Goal: Information Seeking & Learning: Check status

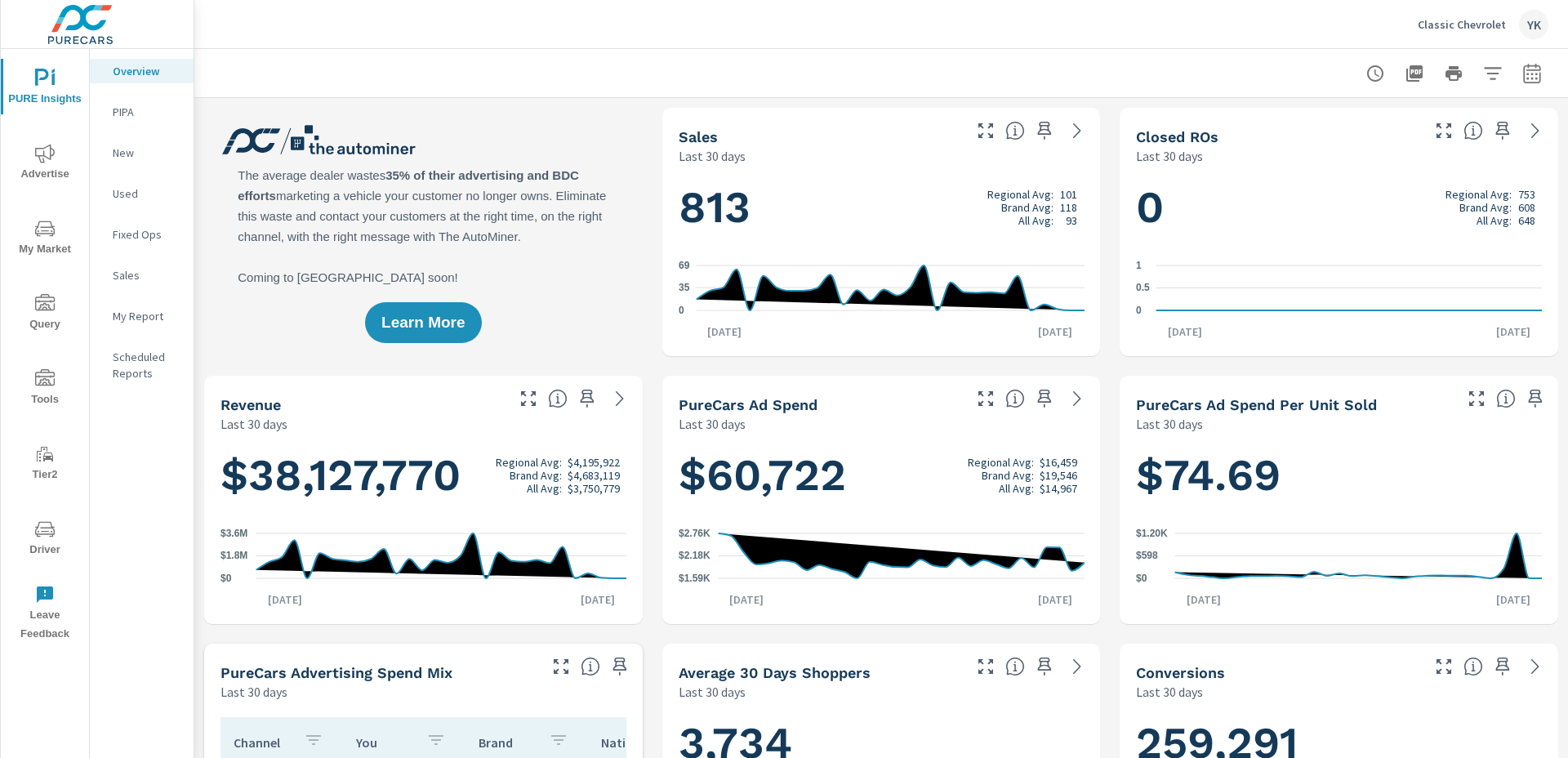
click at [44, 160] on icon "nav menu" at bounding box center [45, 152] width 20 height 19
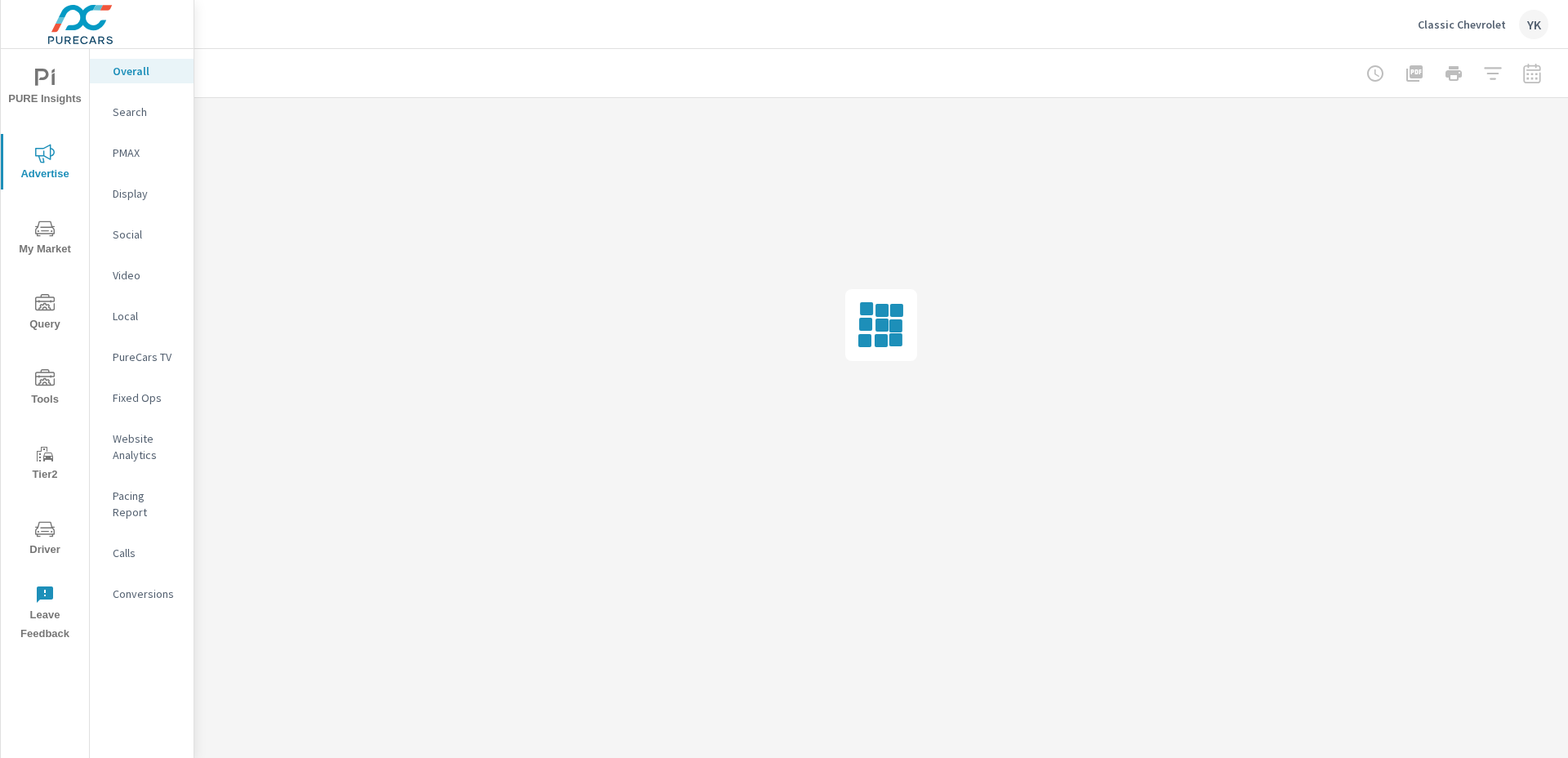
click at [111, 237] on div "Social" at bounding box center [141, 234] width 103 height 24
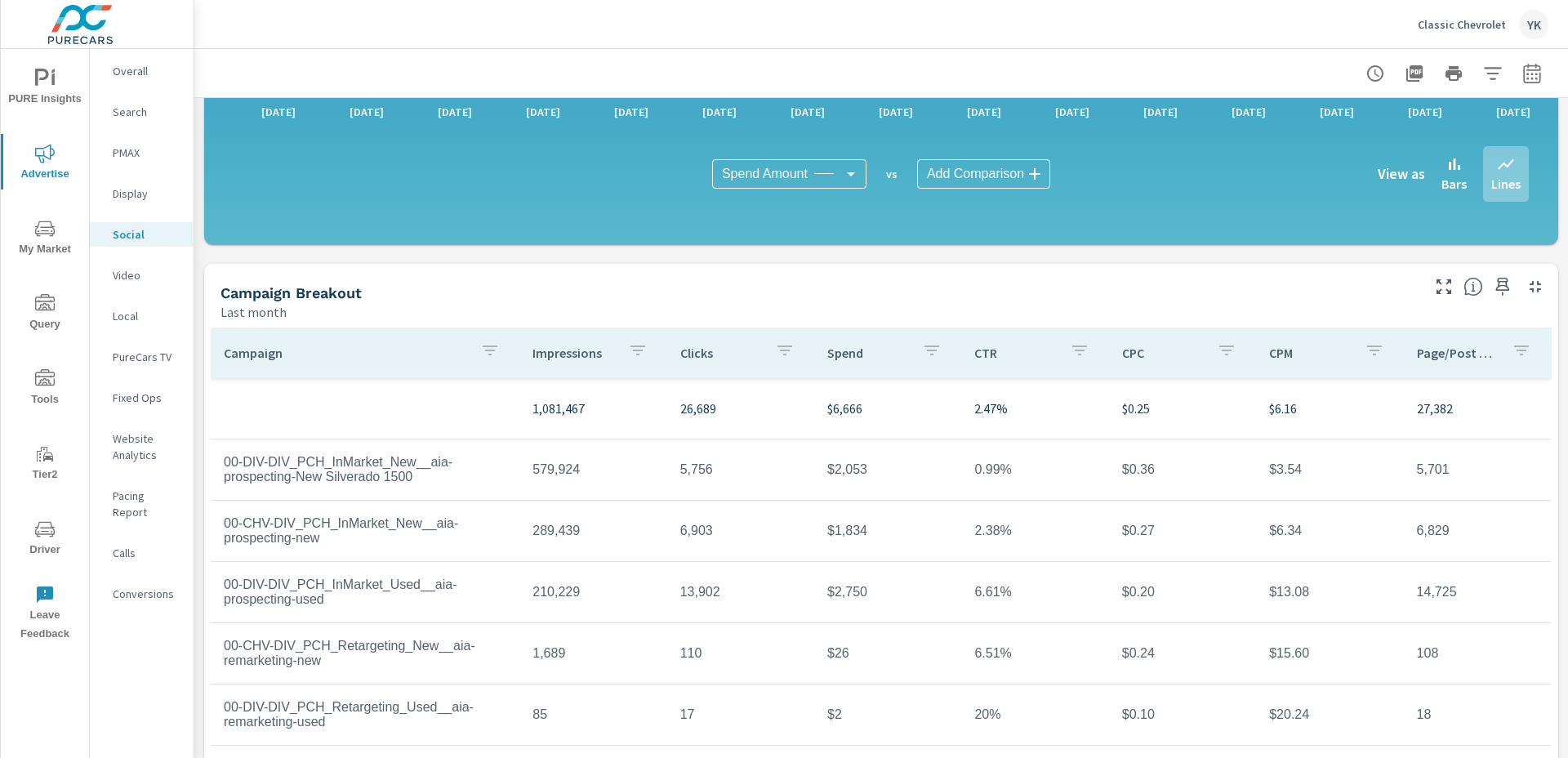
scroll to position [380, 0]
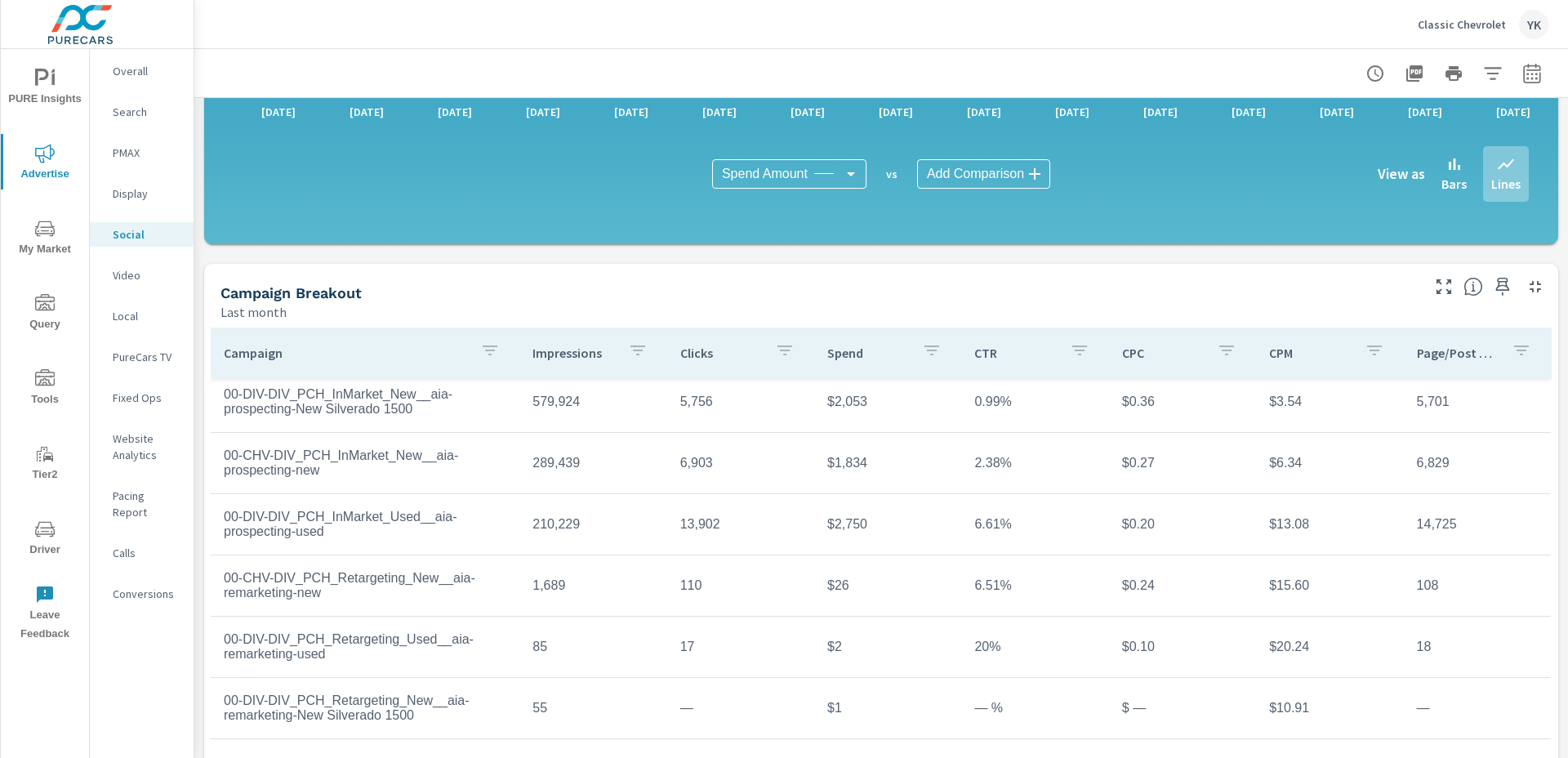
scroll to position [71, 0]
click at [408, 516] on td "00-DIV-DIV_PCH_InMarket_Used__aia-prospecting-used" at bounding box center [365, 520] width 308 height 55
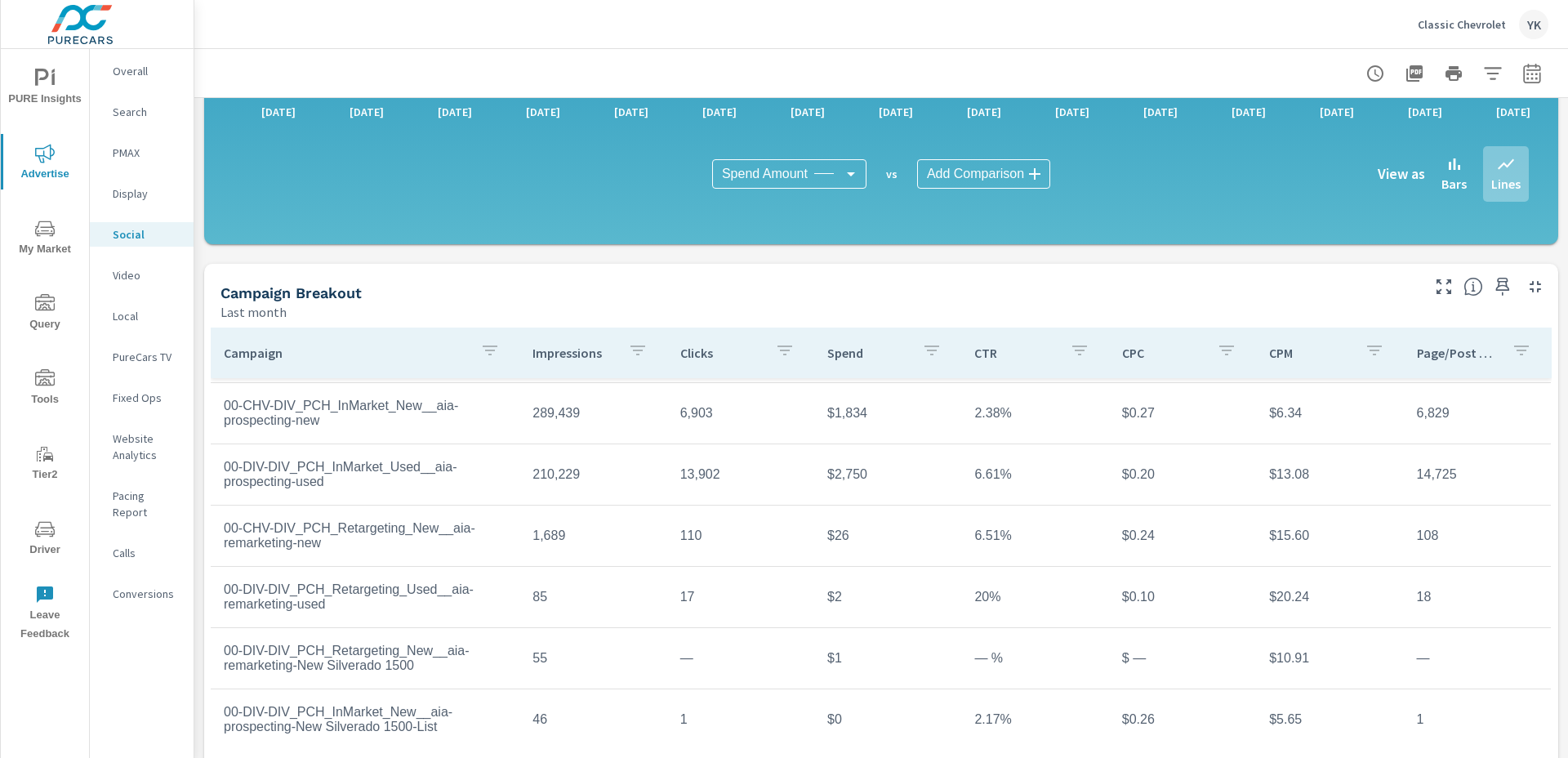
scroll to position [119, 0]
click at [1445, 26] on p "Classic Chevrolet" at bounding box center [1461, 24] width 88 height 15
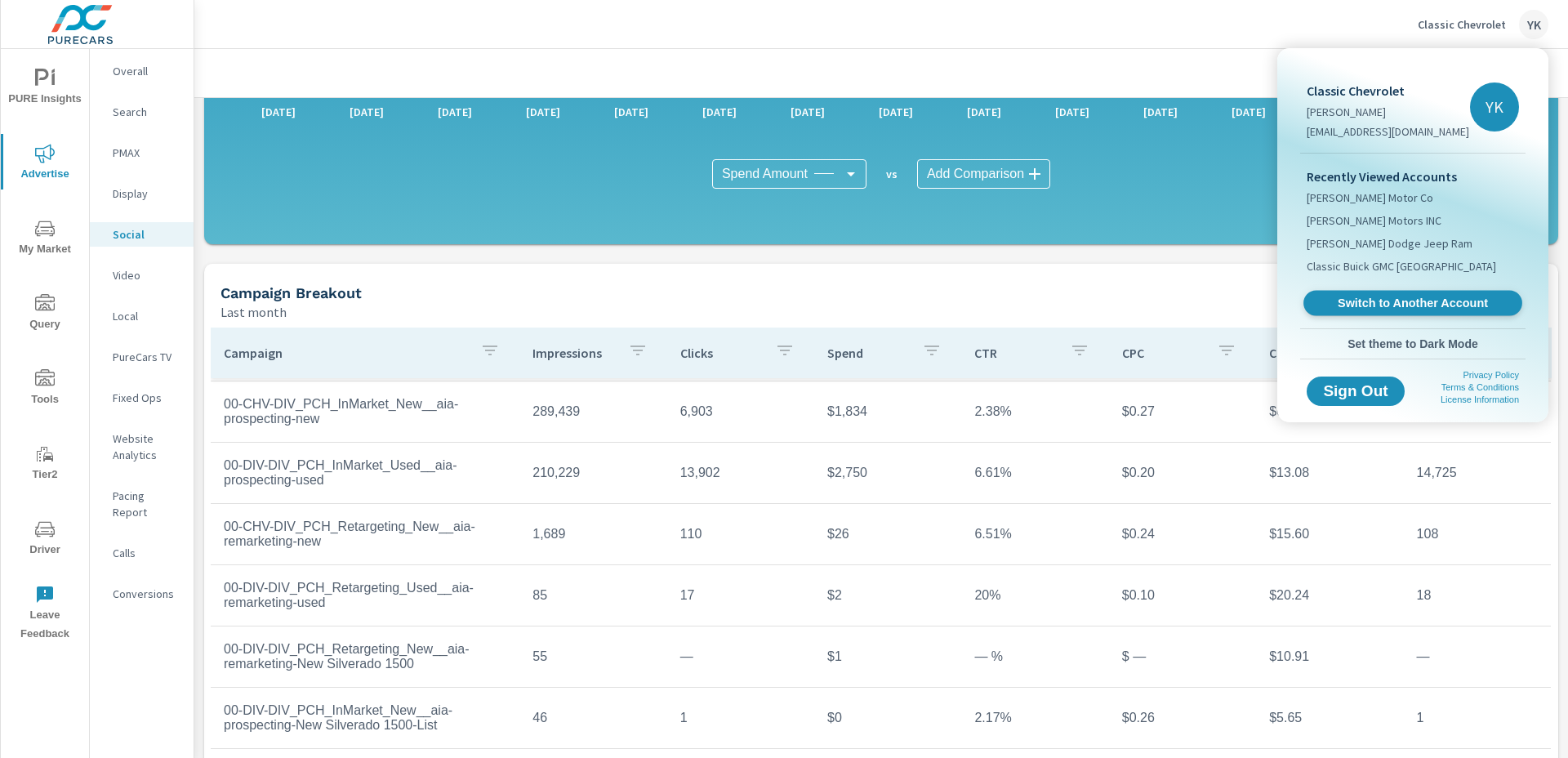
click at [1352, 291] on link "Switch to Another Account" at bounding box center [1412, 304] width 219 height 25
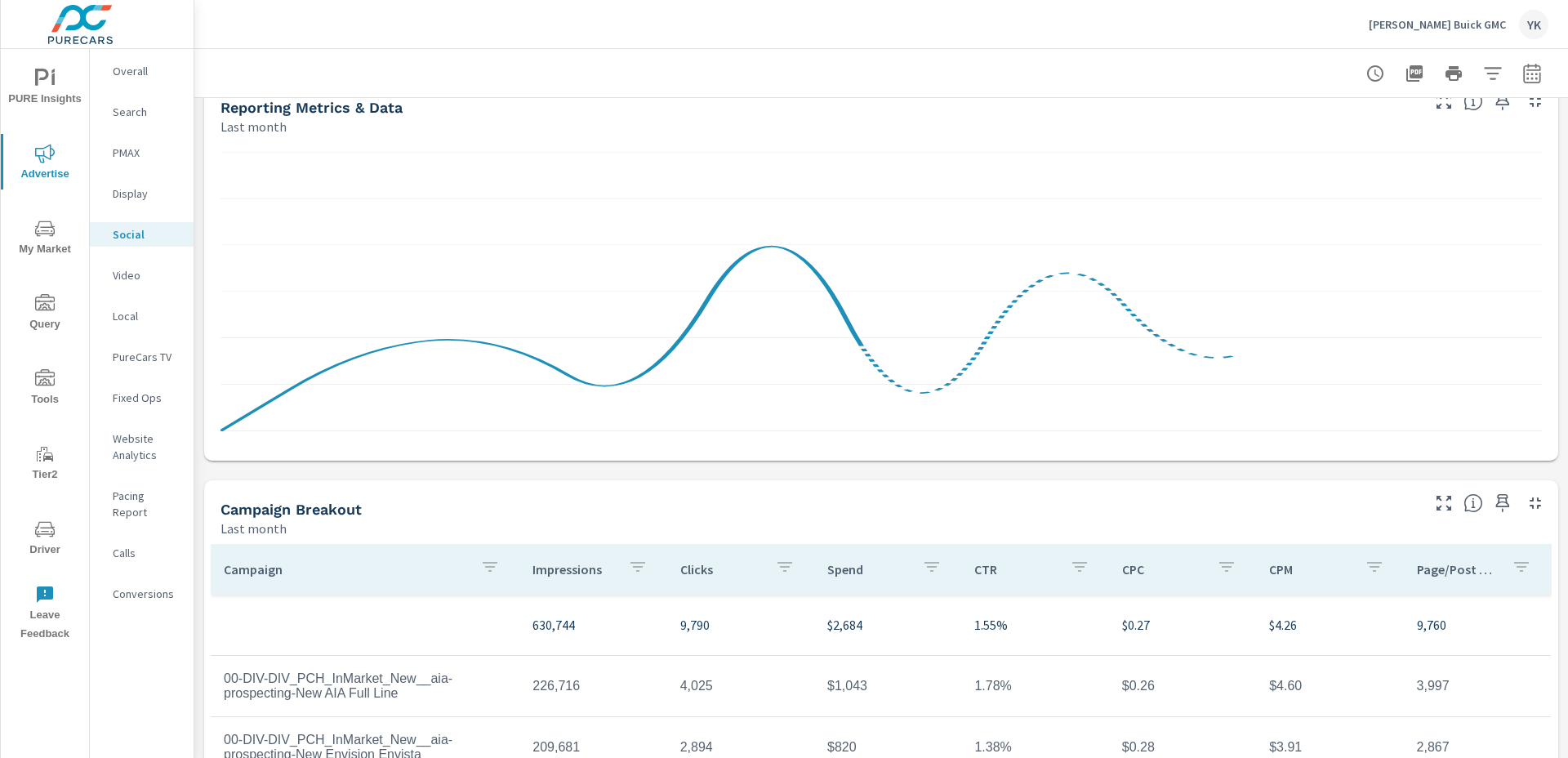
scroll to position [412, 0]
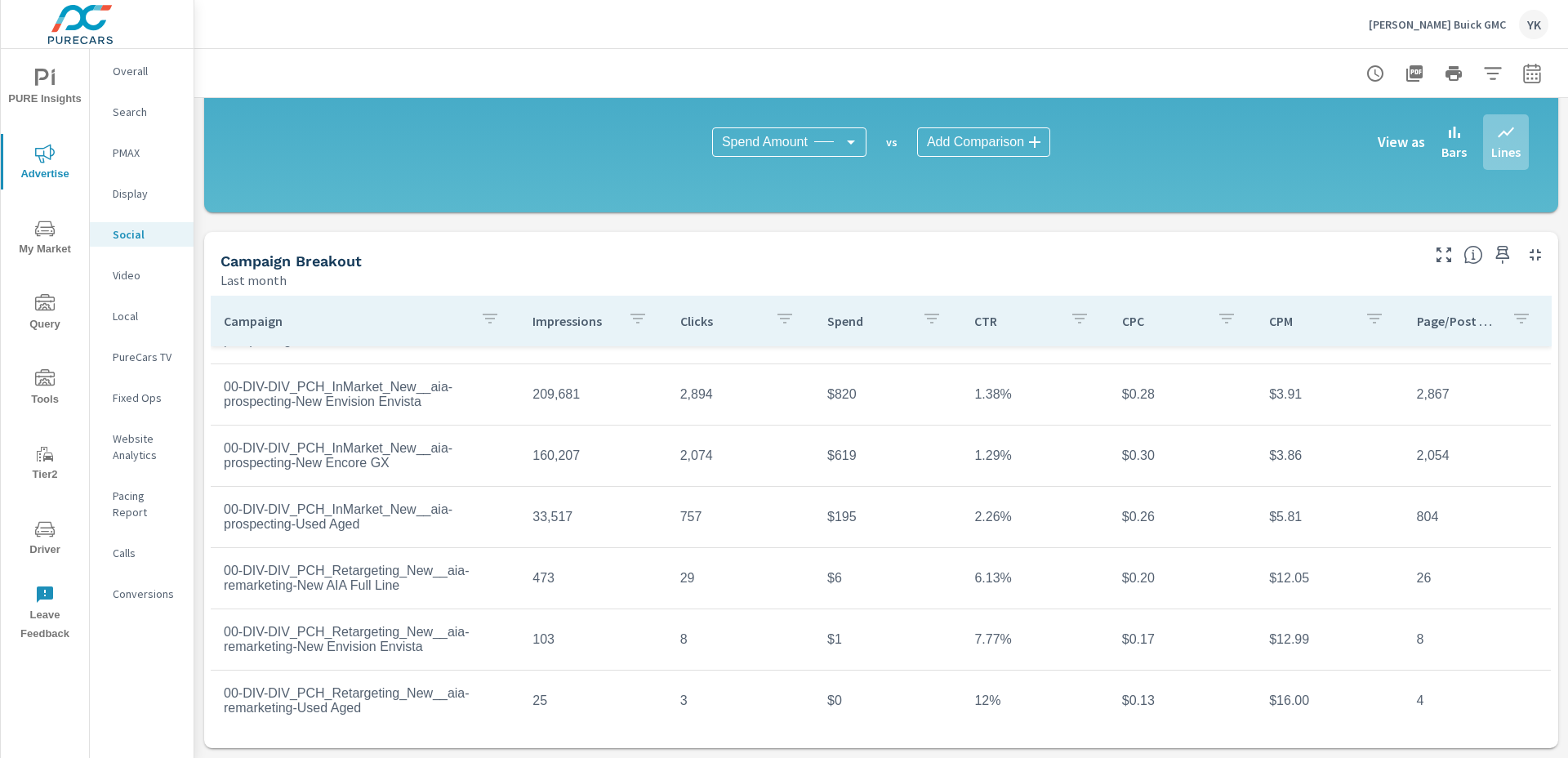
scroll to position [180, 0]
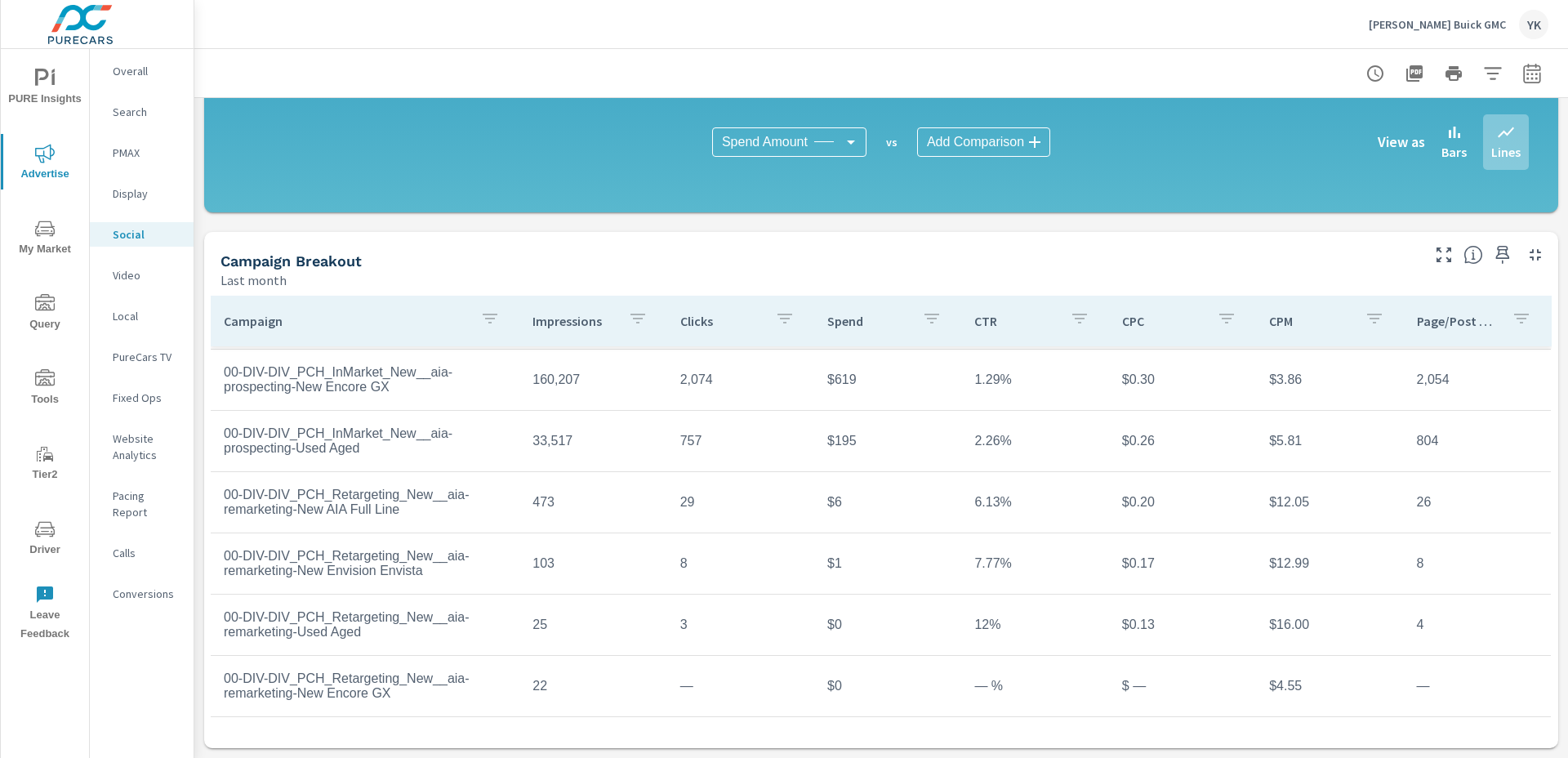
drag, startPoint x: 470, startPoint y: 320, endPoint x: 483, endPoint y: 319, distance: 13.0
click at [474, 319] on div "Campaign" at bounding box center [365, 320] width 283 height 37
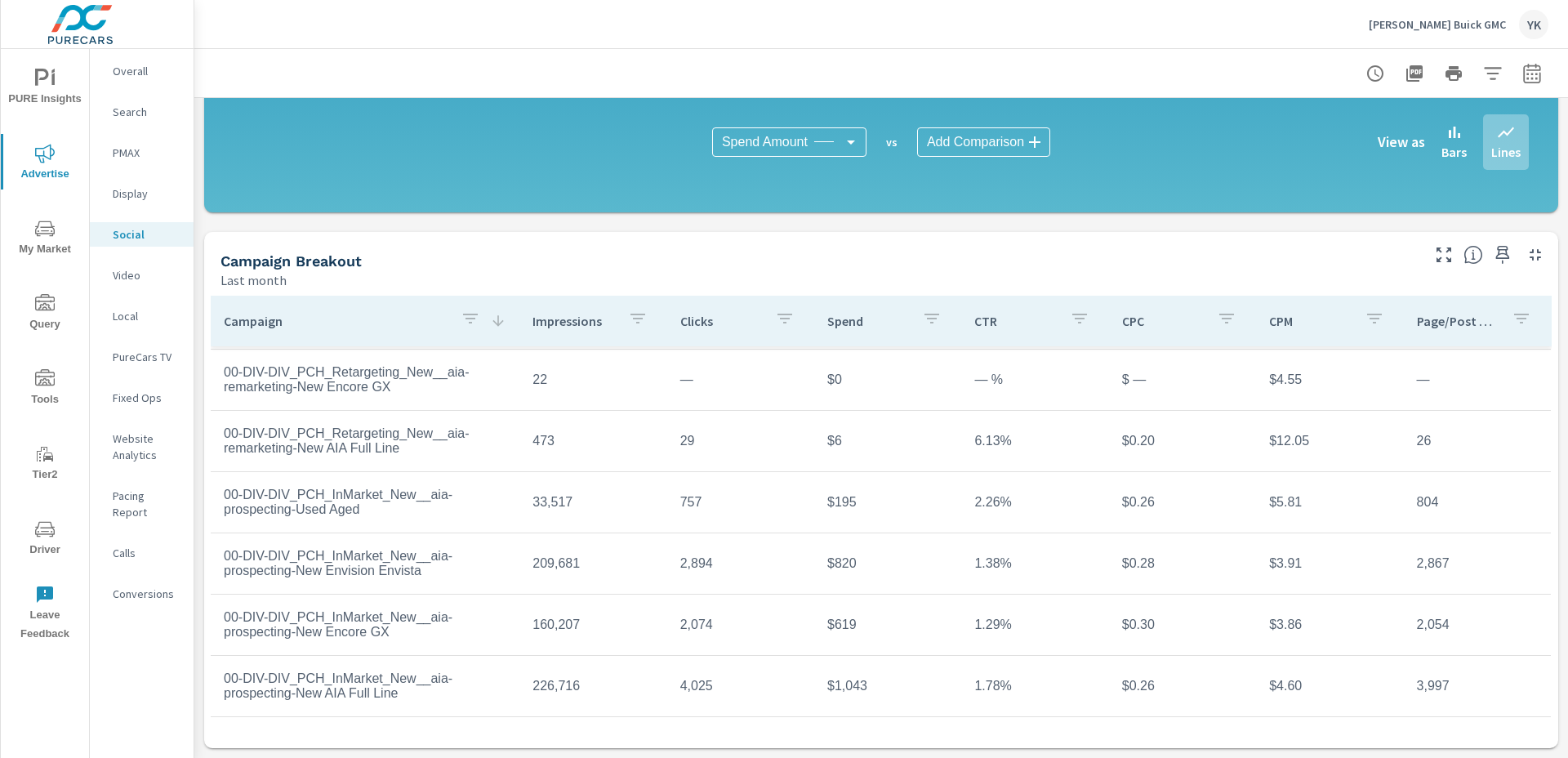
click at [488, 319] on div "Campaign" at bounding box center [365, 320] width 283 height 37
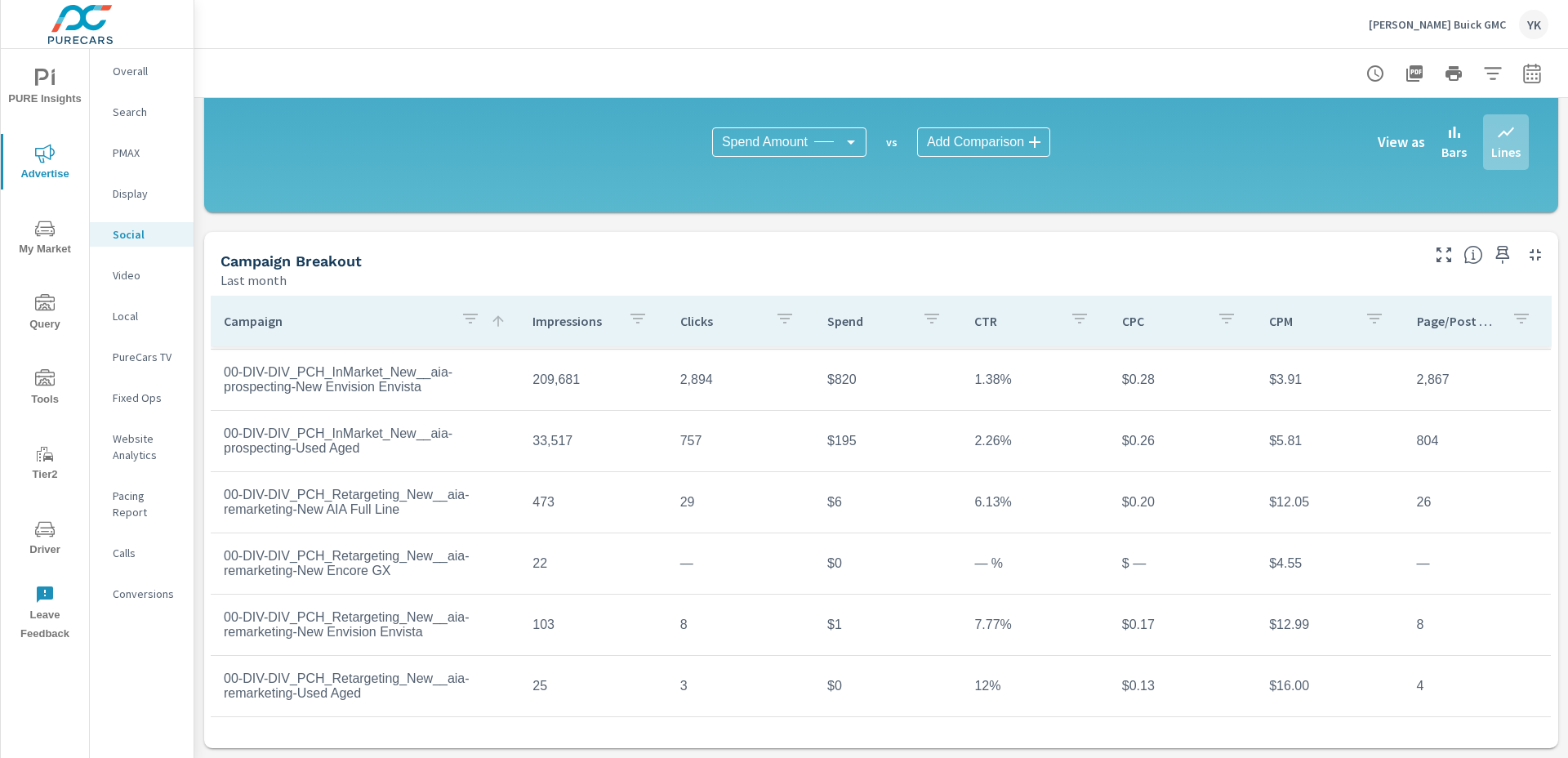
click at [486, 319] on button "button" at bounding box center [471, 320] width 33 height 37
click at [475, 324] on div at bounding box center [784, 379] width 1568 height 758
click at [471, 329] on div "button" at bounding box center [471, 320] width 20 height 24
click at [382, 391] on div "Search ​ Clear" at bounding box center [473, 445] width 213 height 127
click at [371, 324] on div at bounding box center [784, 379] width 1568 height 758
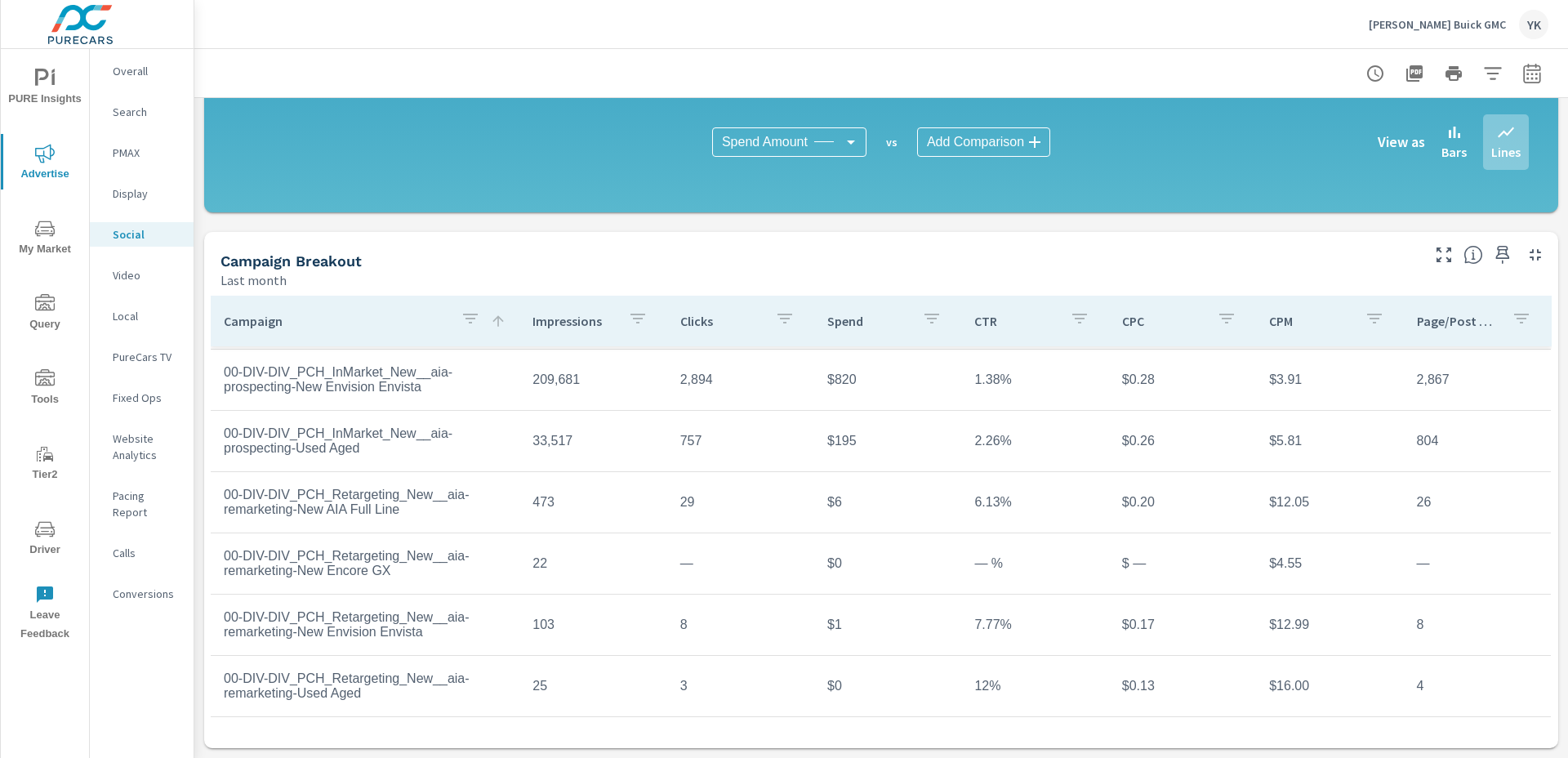
click at [490, 316] on icon at bounding box center [498, 321] width 16 height 16
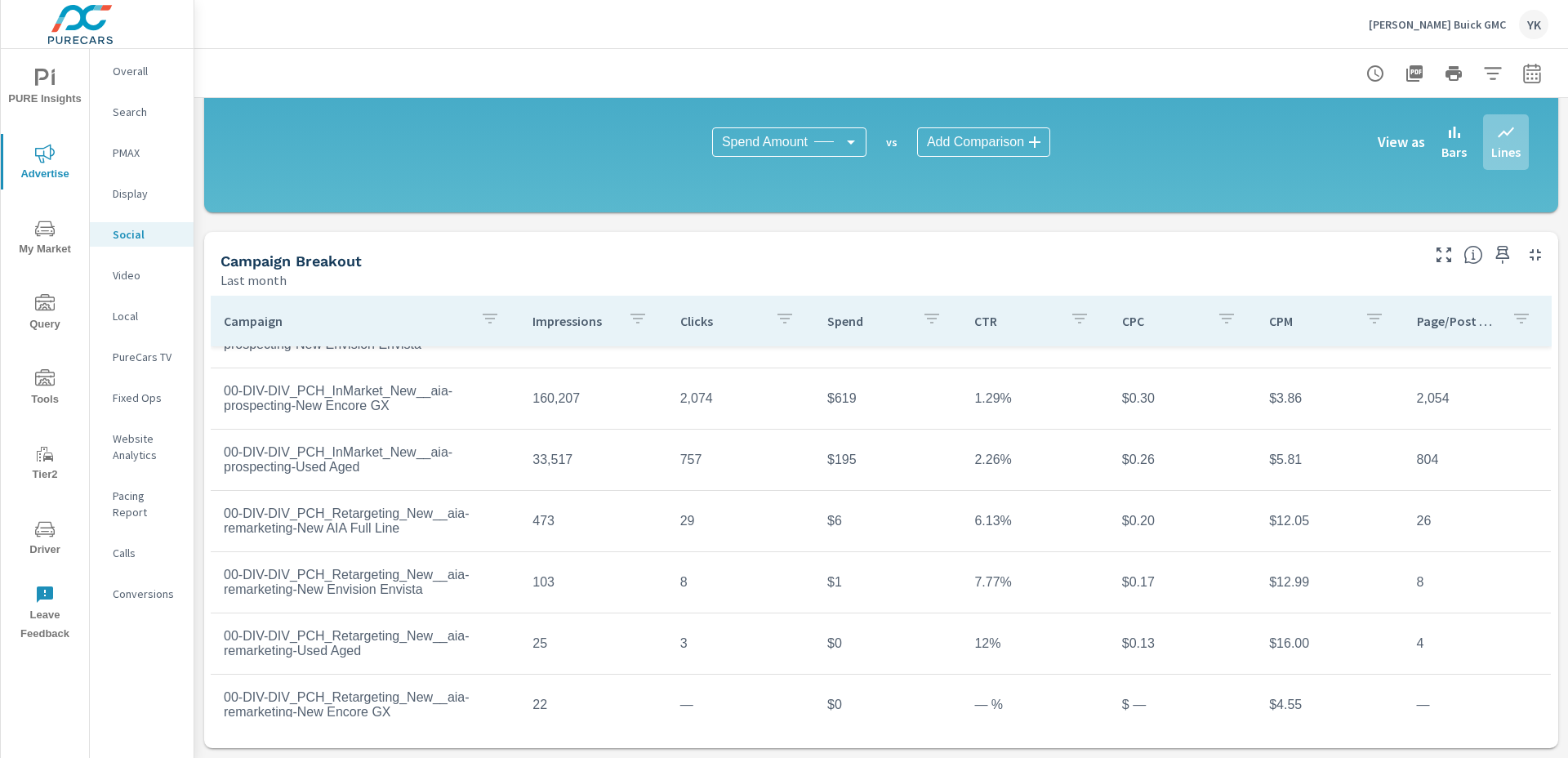
scroll to position [180, 0]
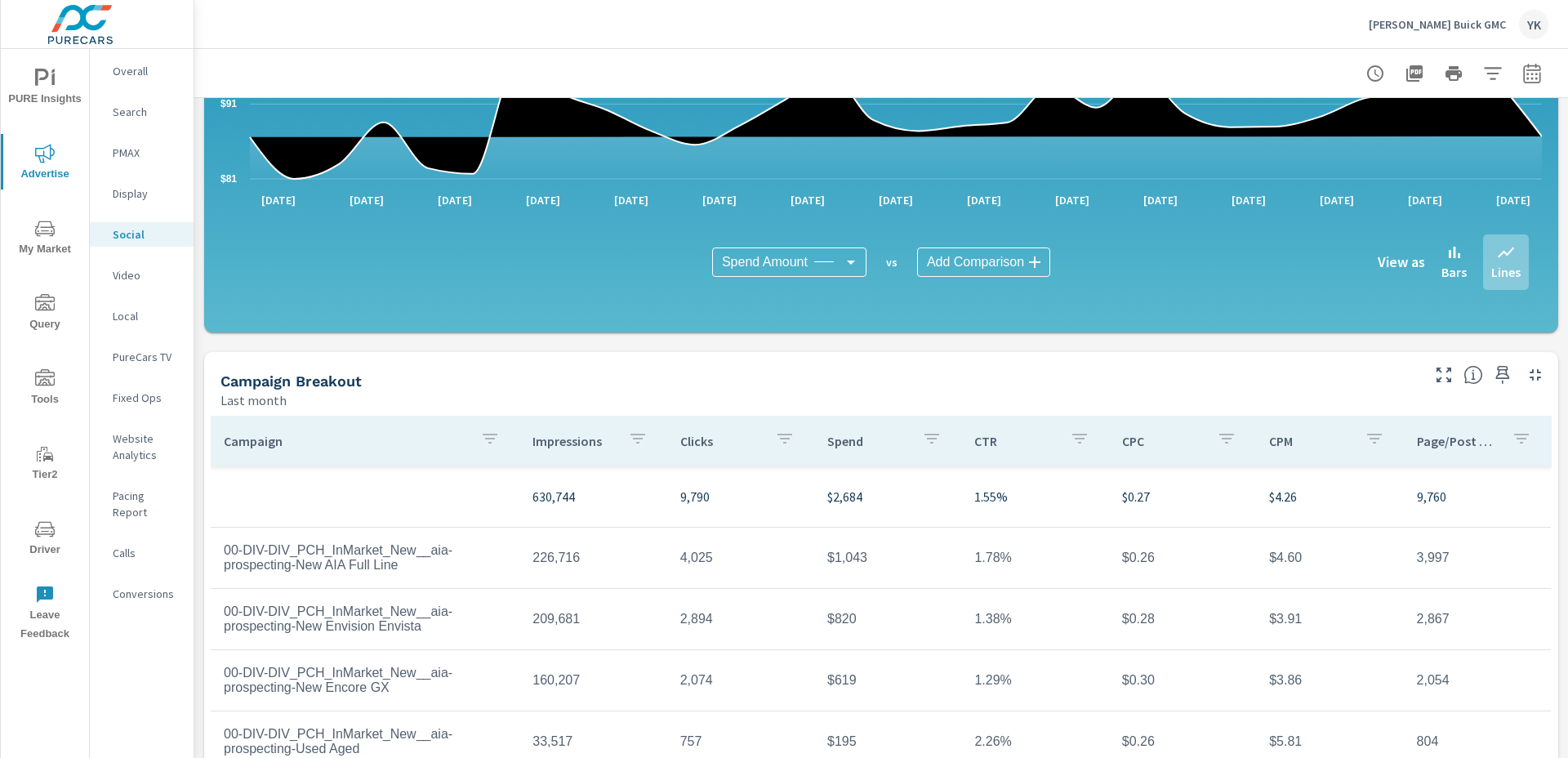
scroll to position [374, 0]
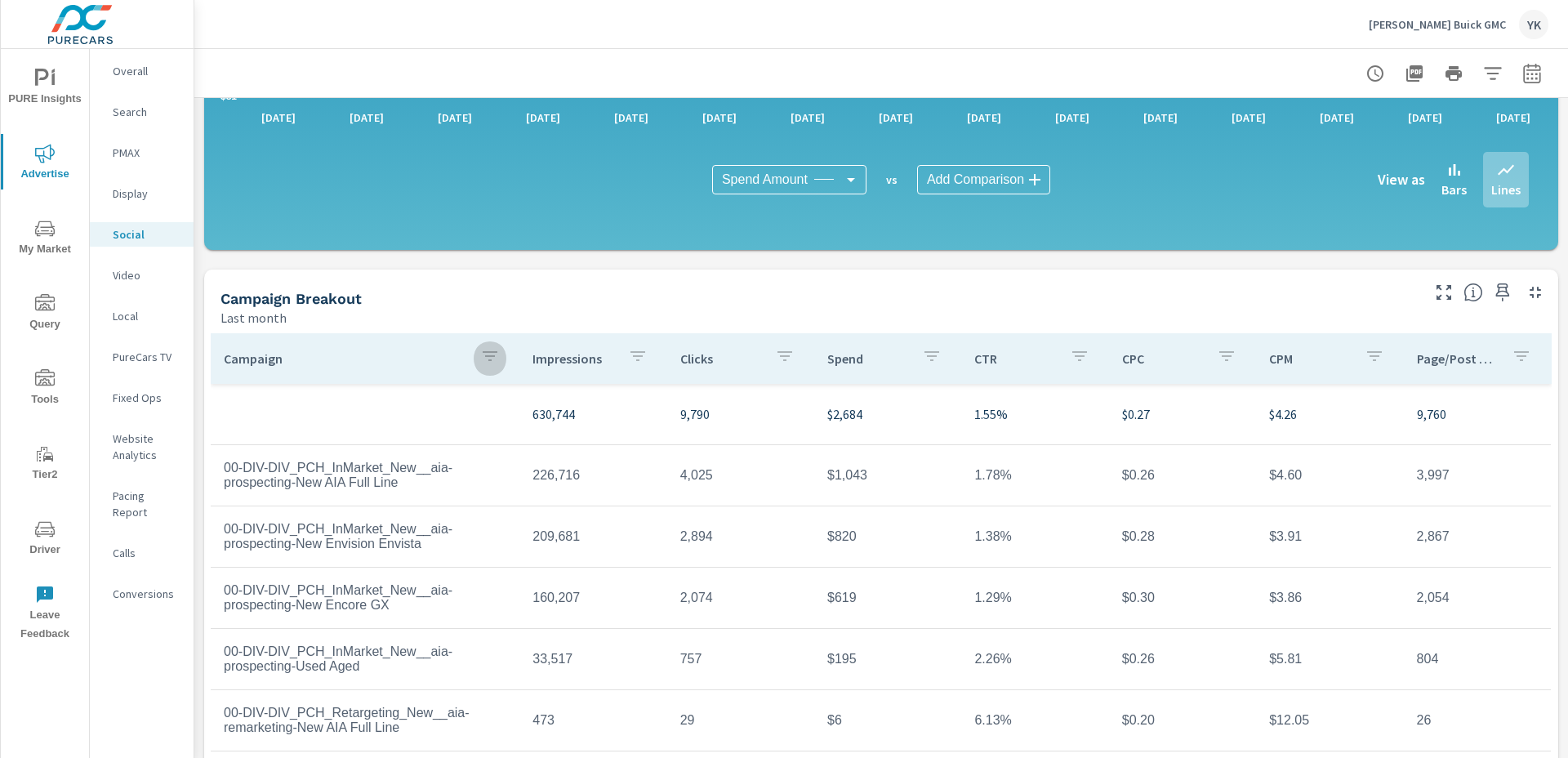
click at [492, 350] on icon "button" at bounding box center [490, 356] width 20 height 20
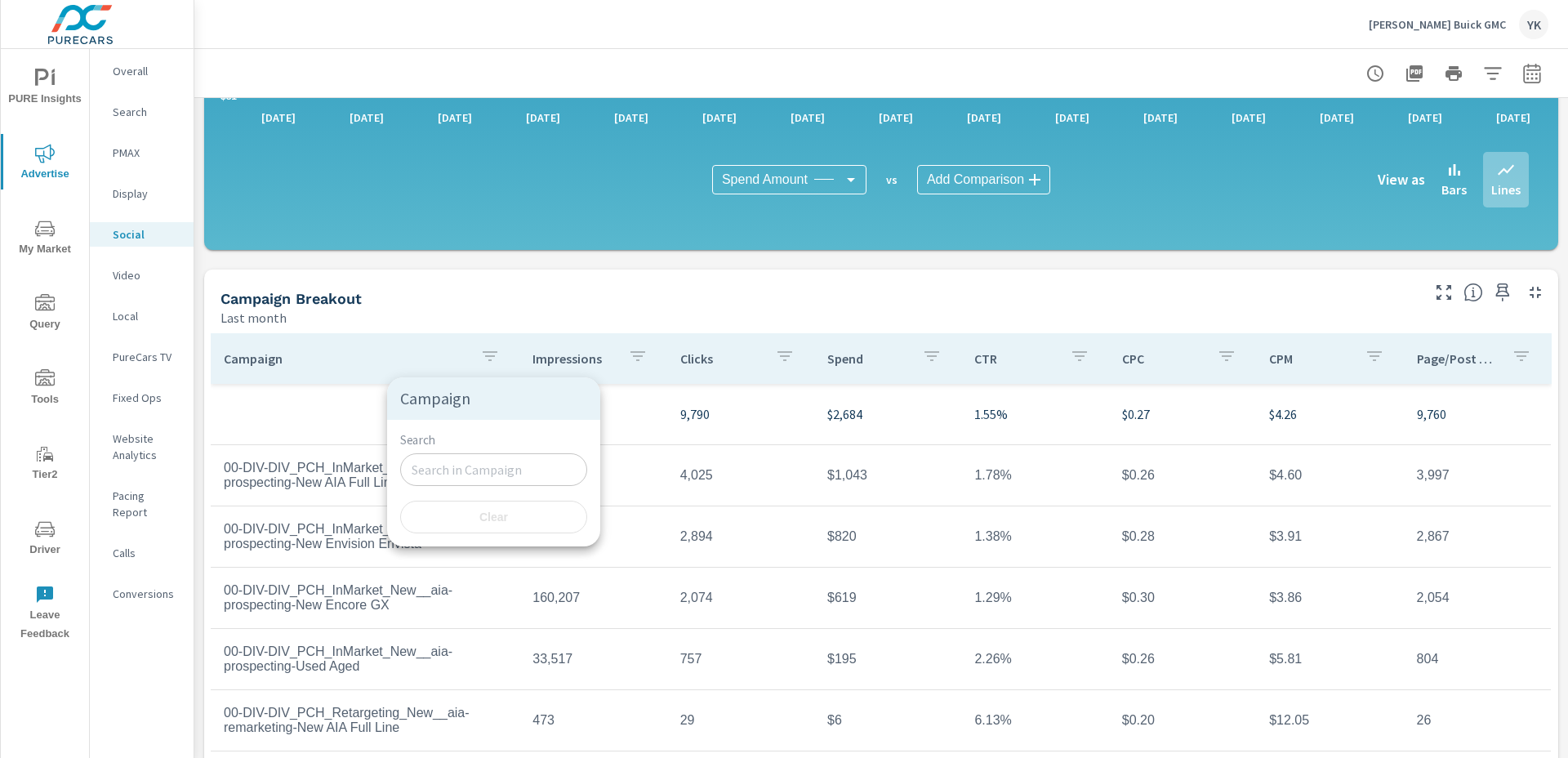
click at [433, 493] on div "Search ​ Clear" at bounding box center [493, 483] width 213 height 127
click at [445, 463] on input "Search" at bounding box center [493, 470] width 187 height 33
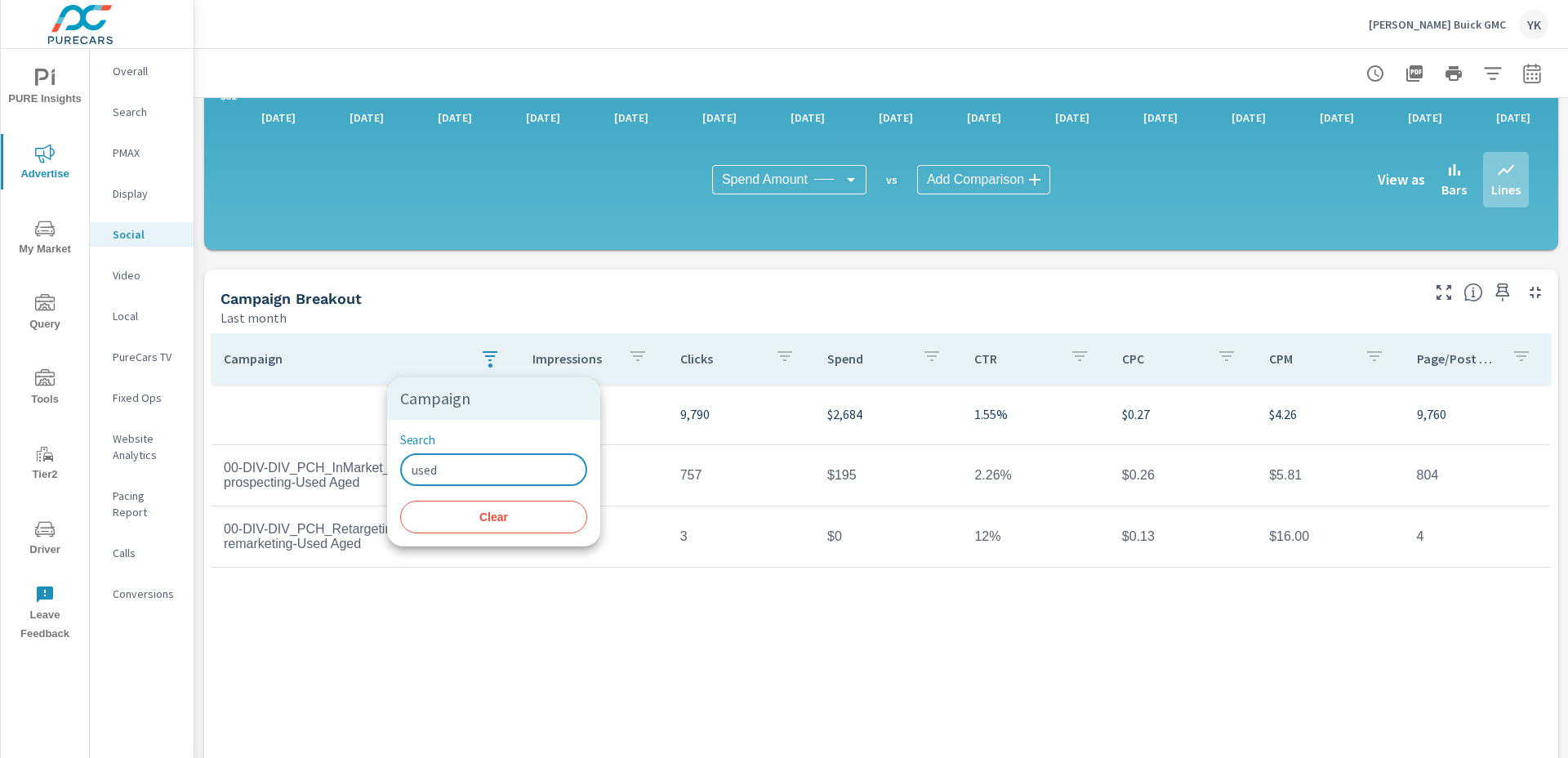
type input "used"
click at [416, 638] on div at bounding box center [784, 379] width 1568 height 758
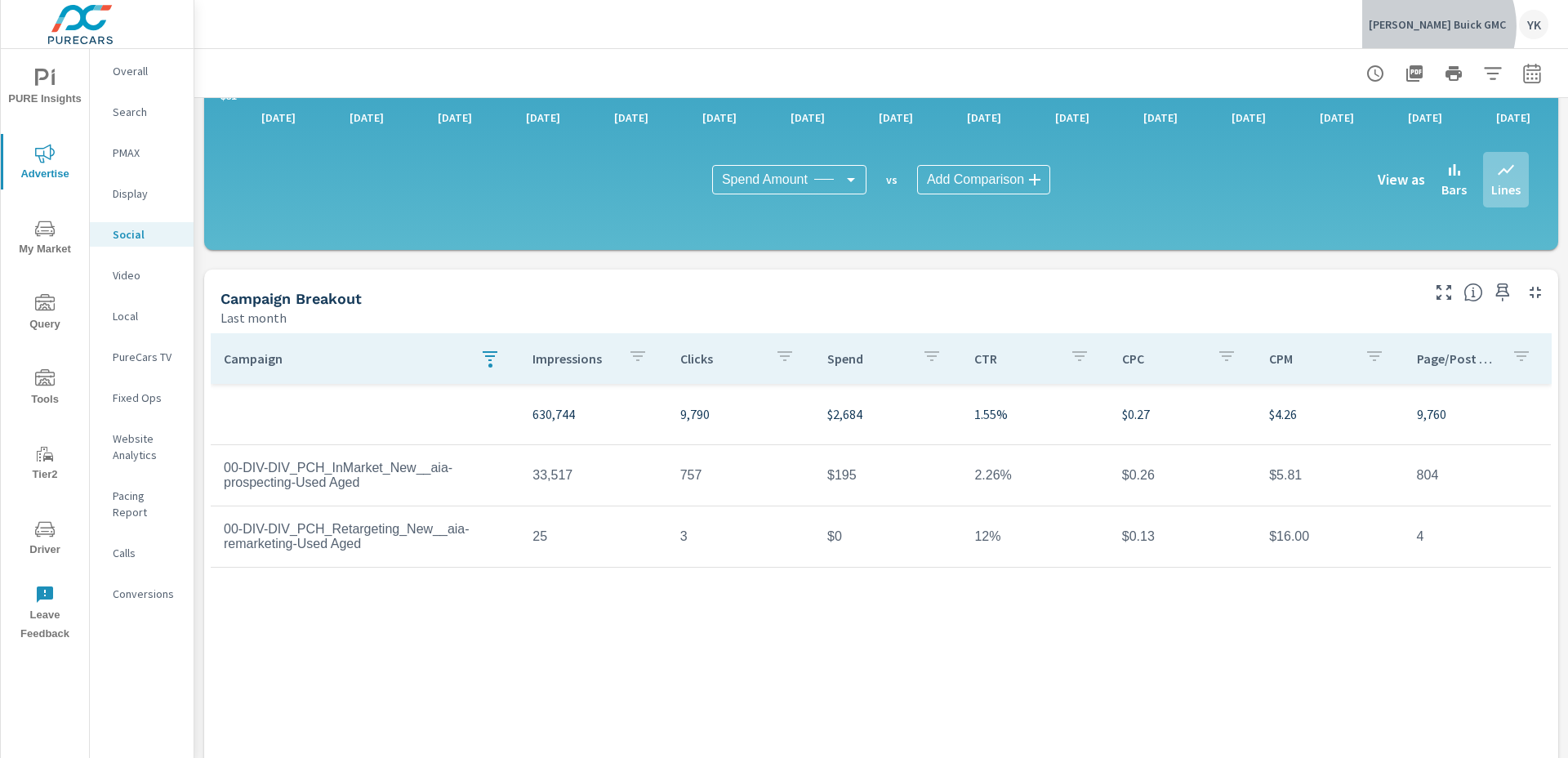
click at [1466, 26] on p "Landers Buick GMC" at bounding box center [1437, 24] width 137 height 15
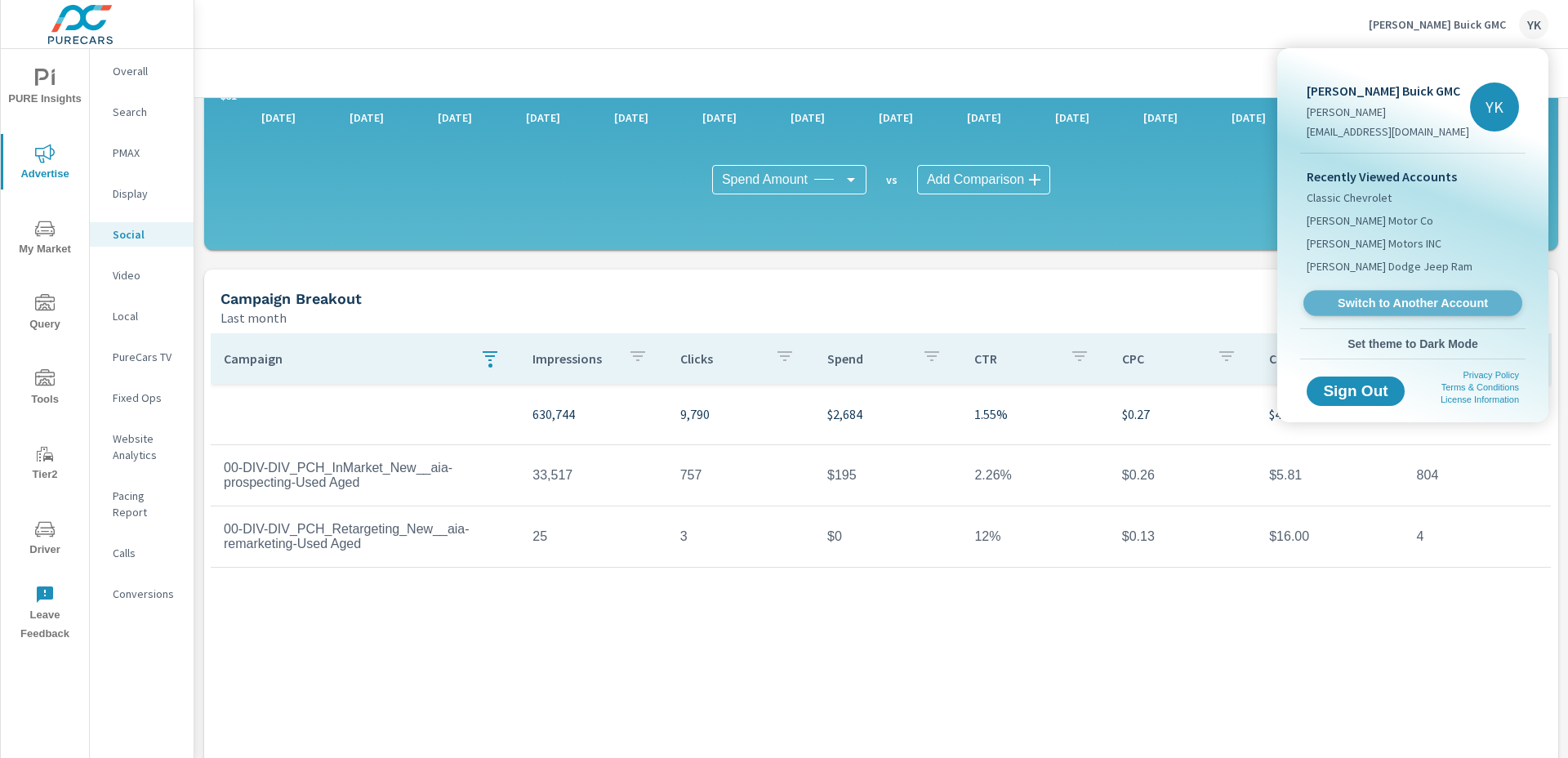
click at [1364, 291] on link "Switch to Another Account" at bounding box center [1412, 304] width 219 height 25
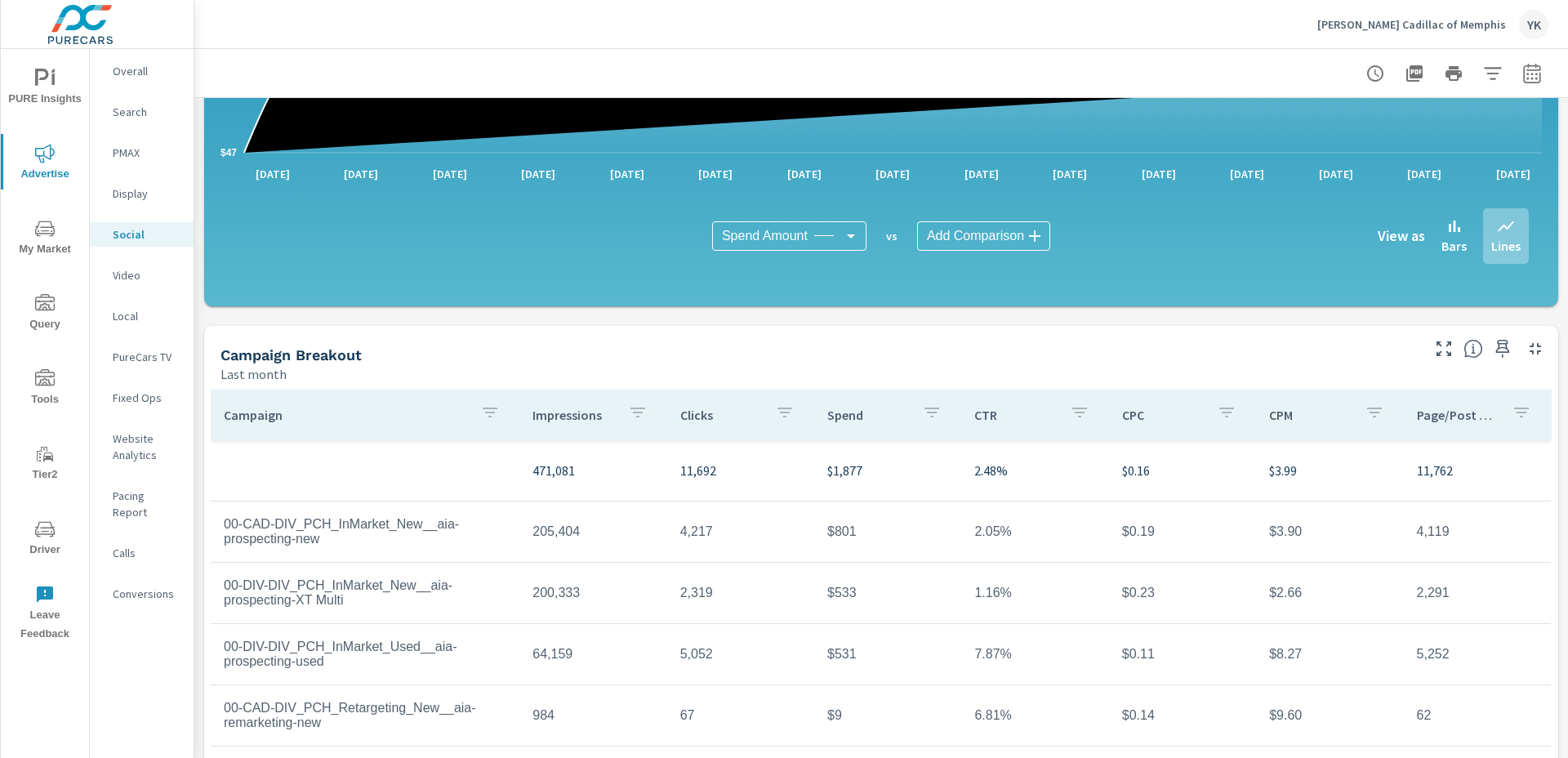
scroll to position [412, 0]
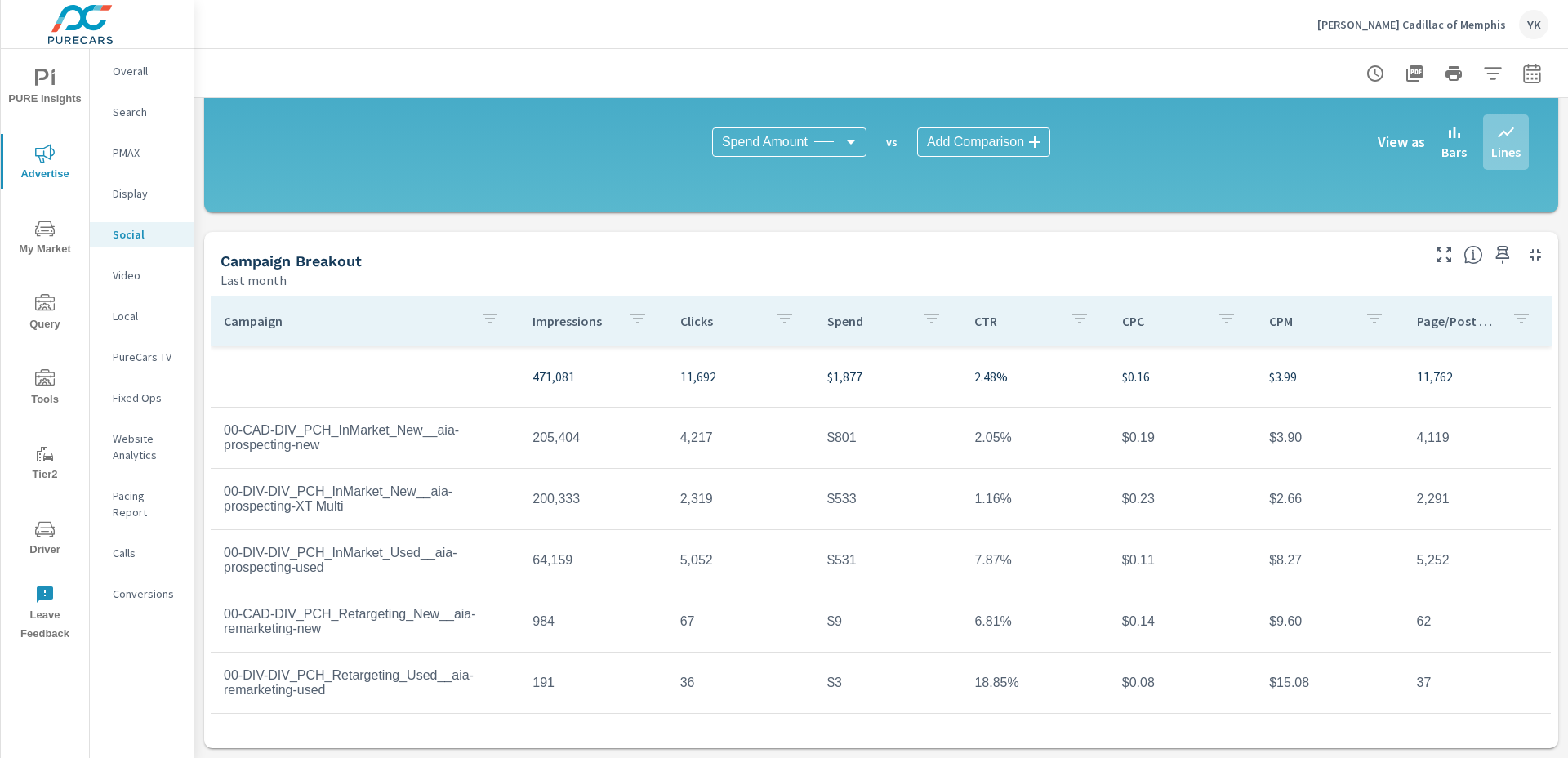
click at [504, 324] on button "button" at bounding box center [490, 320] width 33 height 37
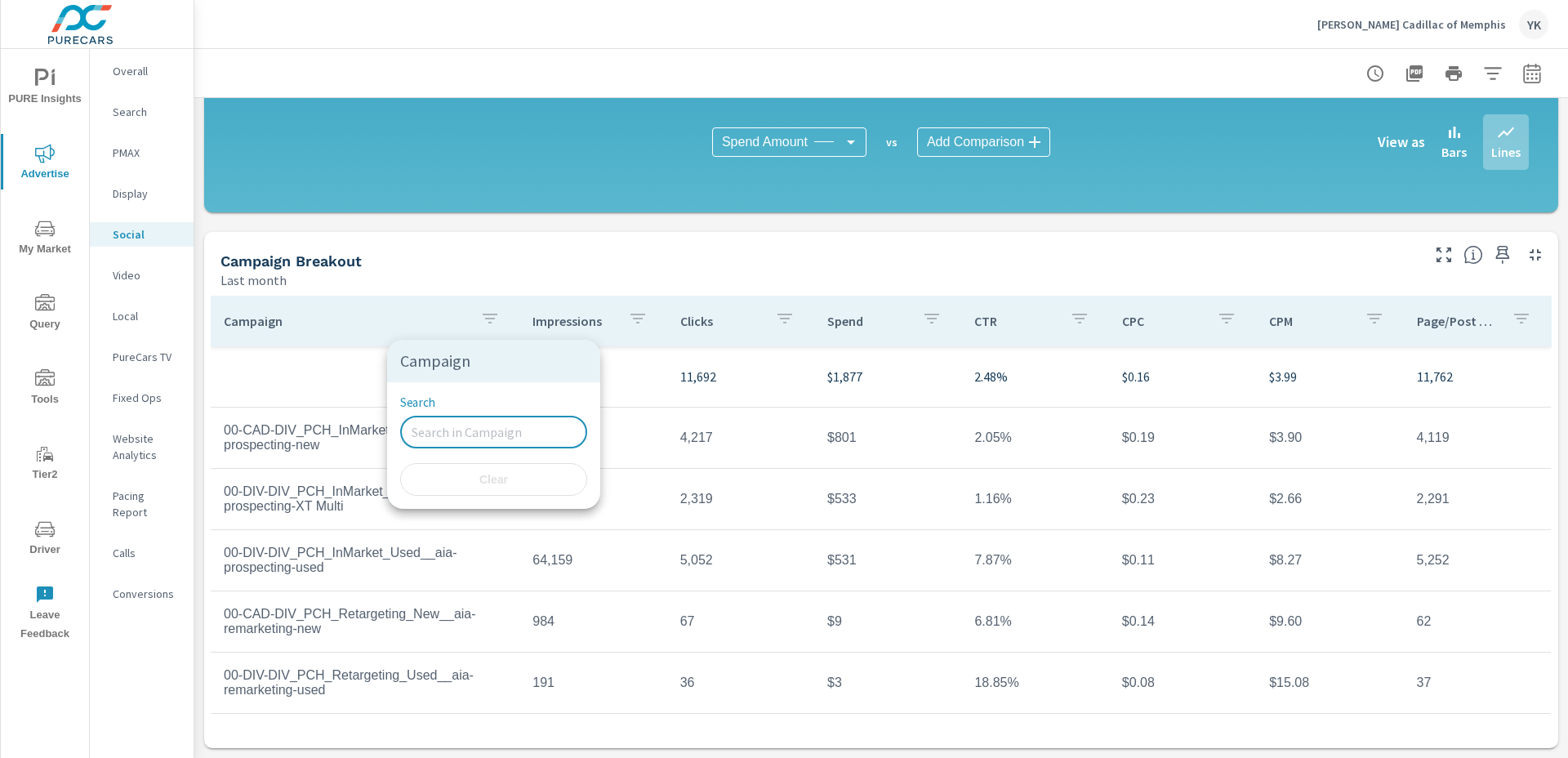
click at [461, 420] on input "Search" at bounding box center [493, 432] width 187 height 33
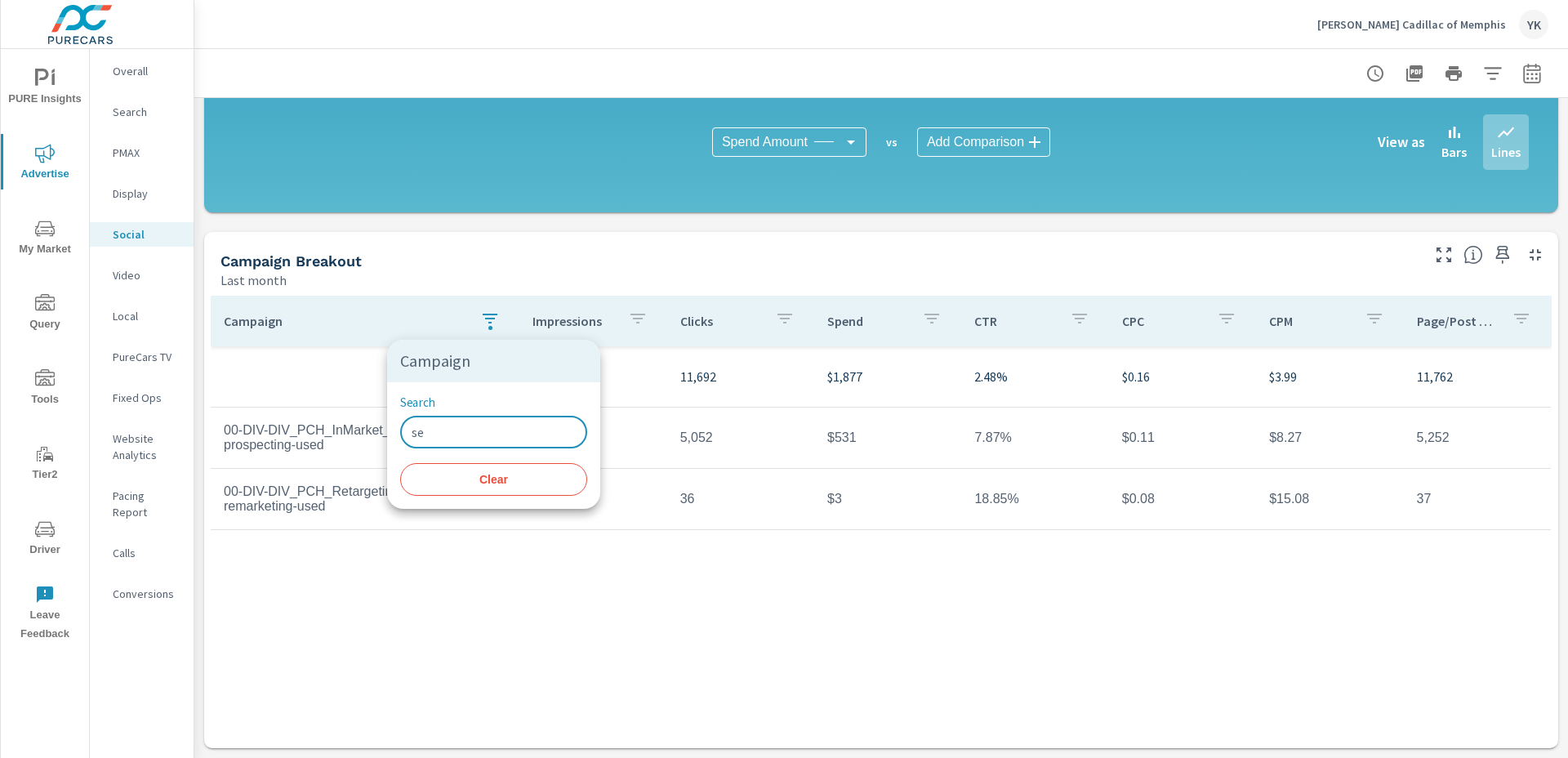
type input "s"
type input "used"
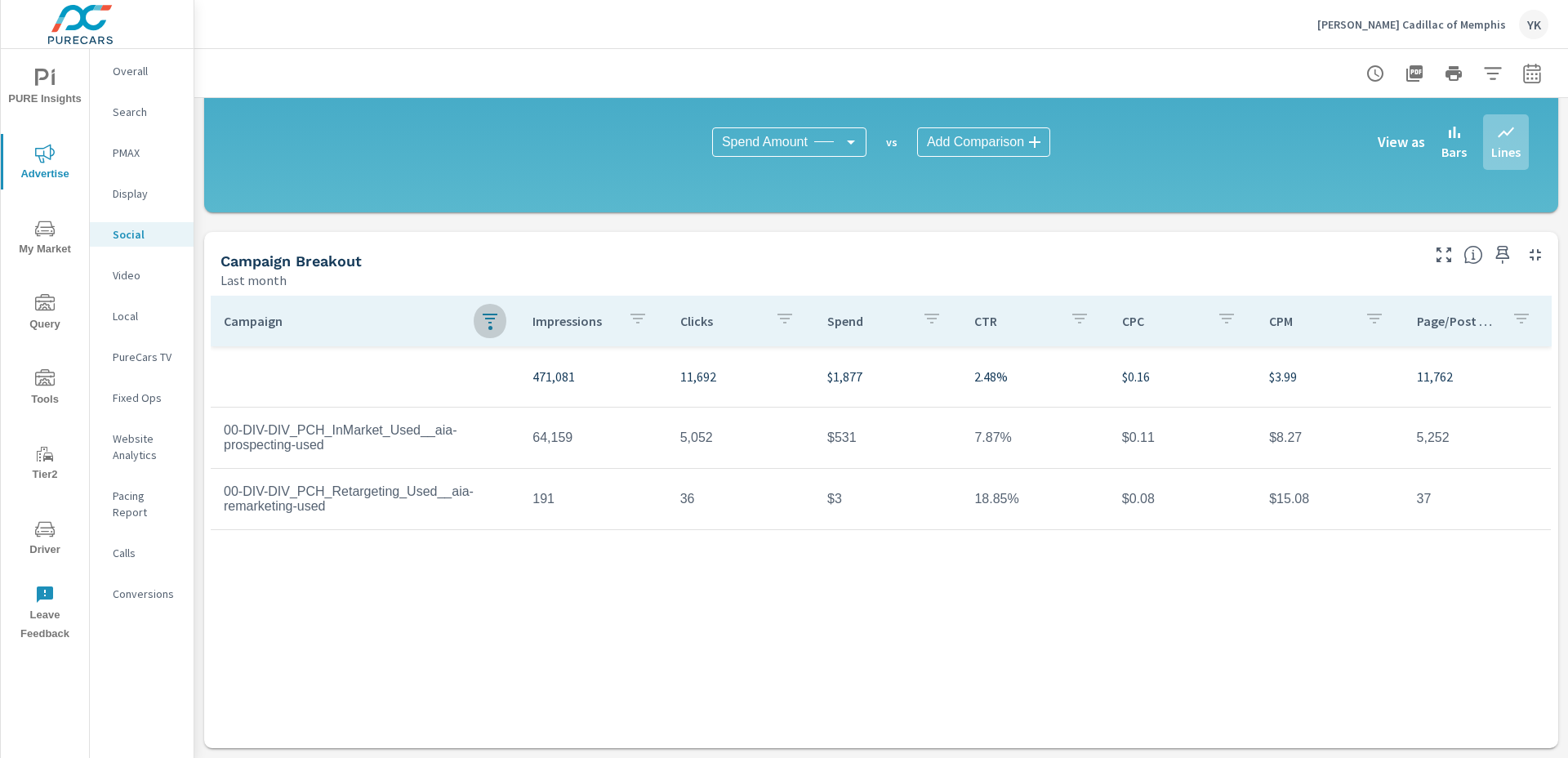
click at [489, 306] on button "button" at bounding box center [490, 320] width 33 height 37
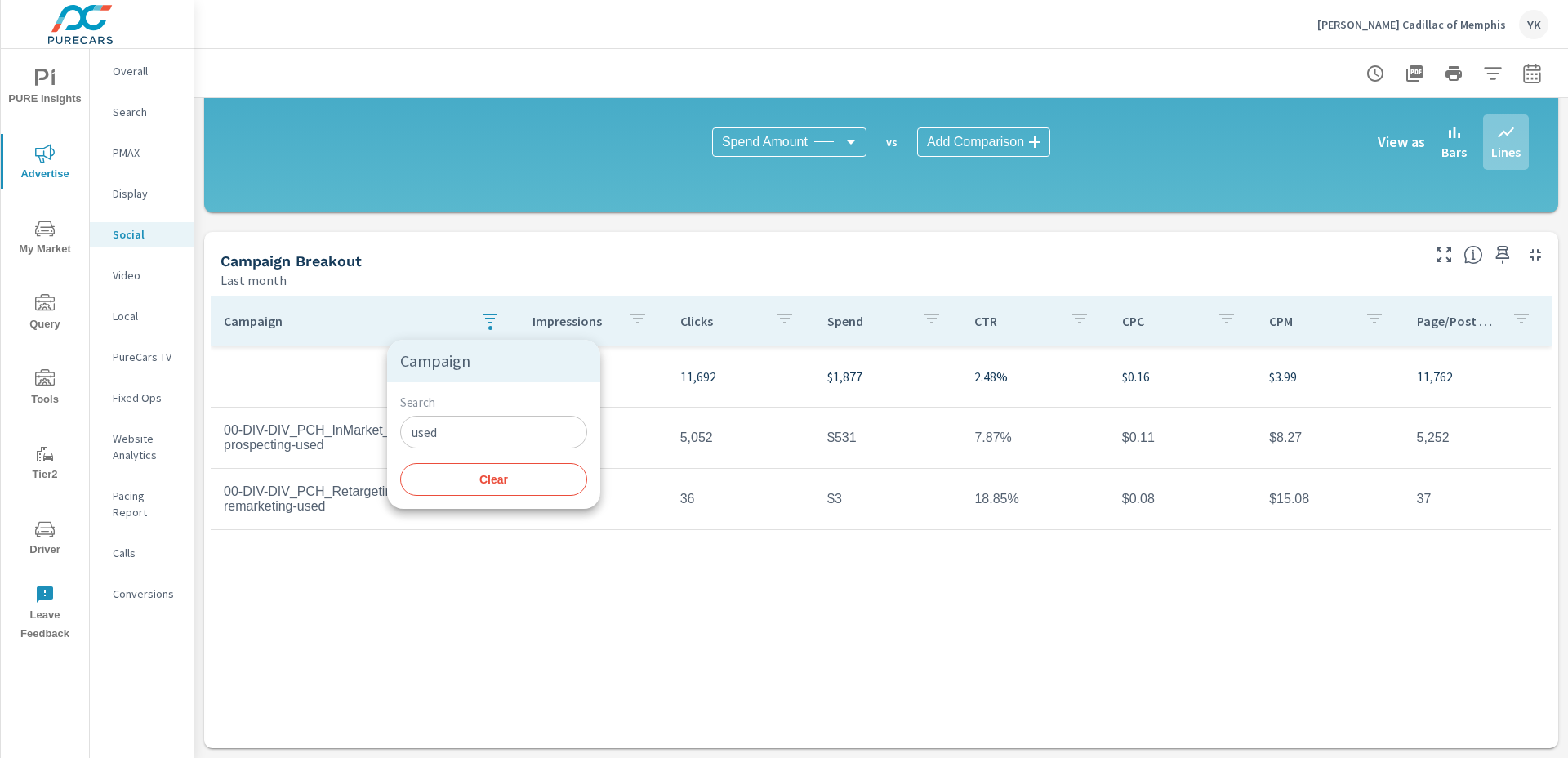
click at [489, 477] on span "Clear" at bounding box center [493, 479] width 168 height 15
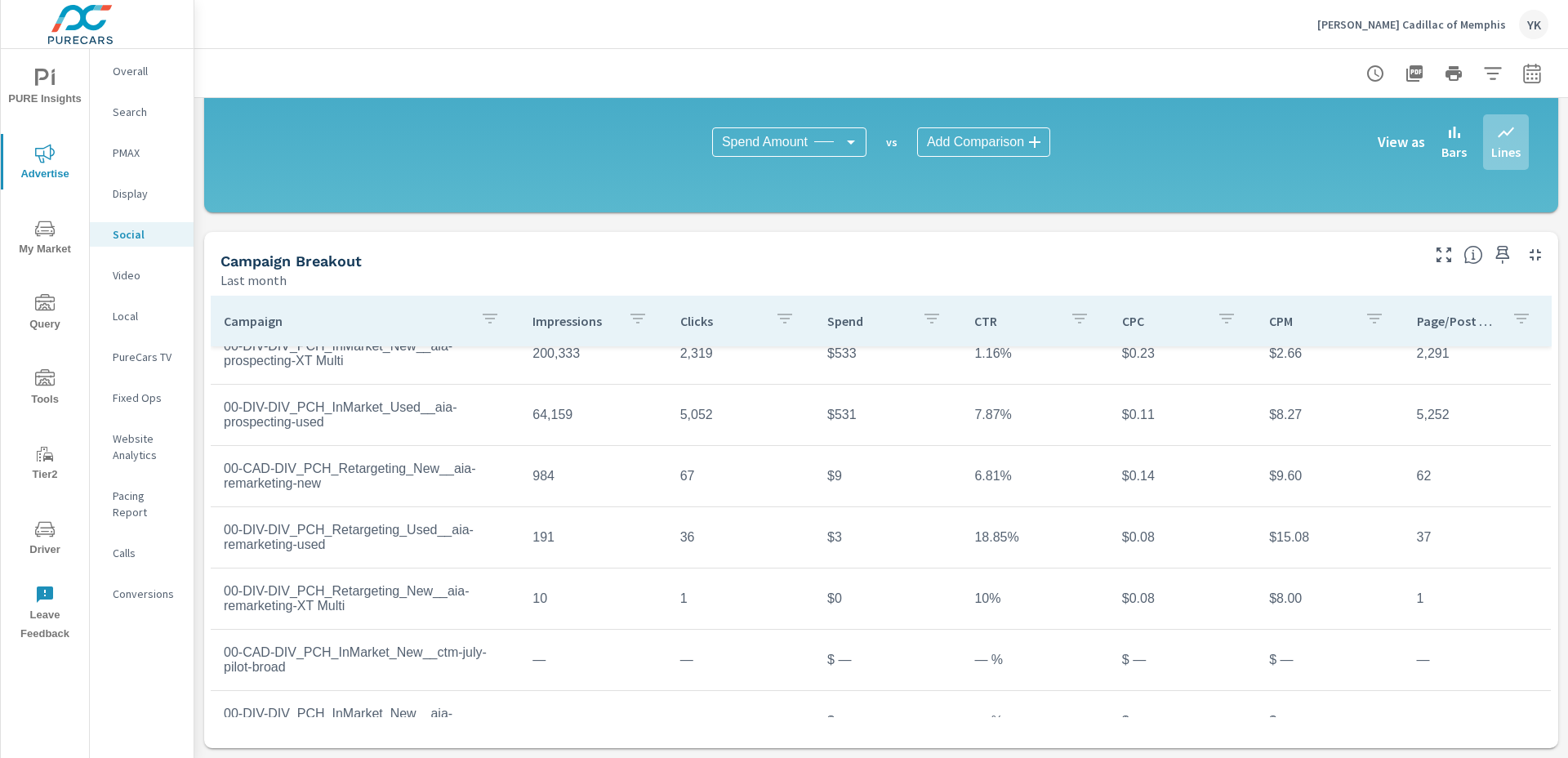
scroll to position [180, 0]
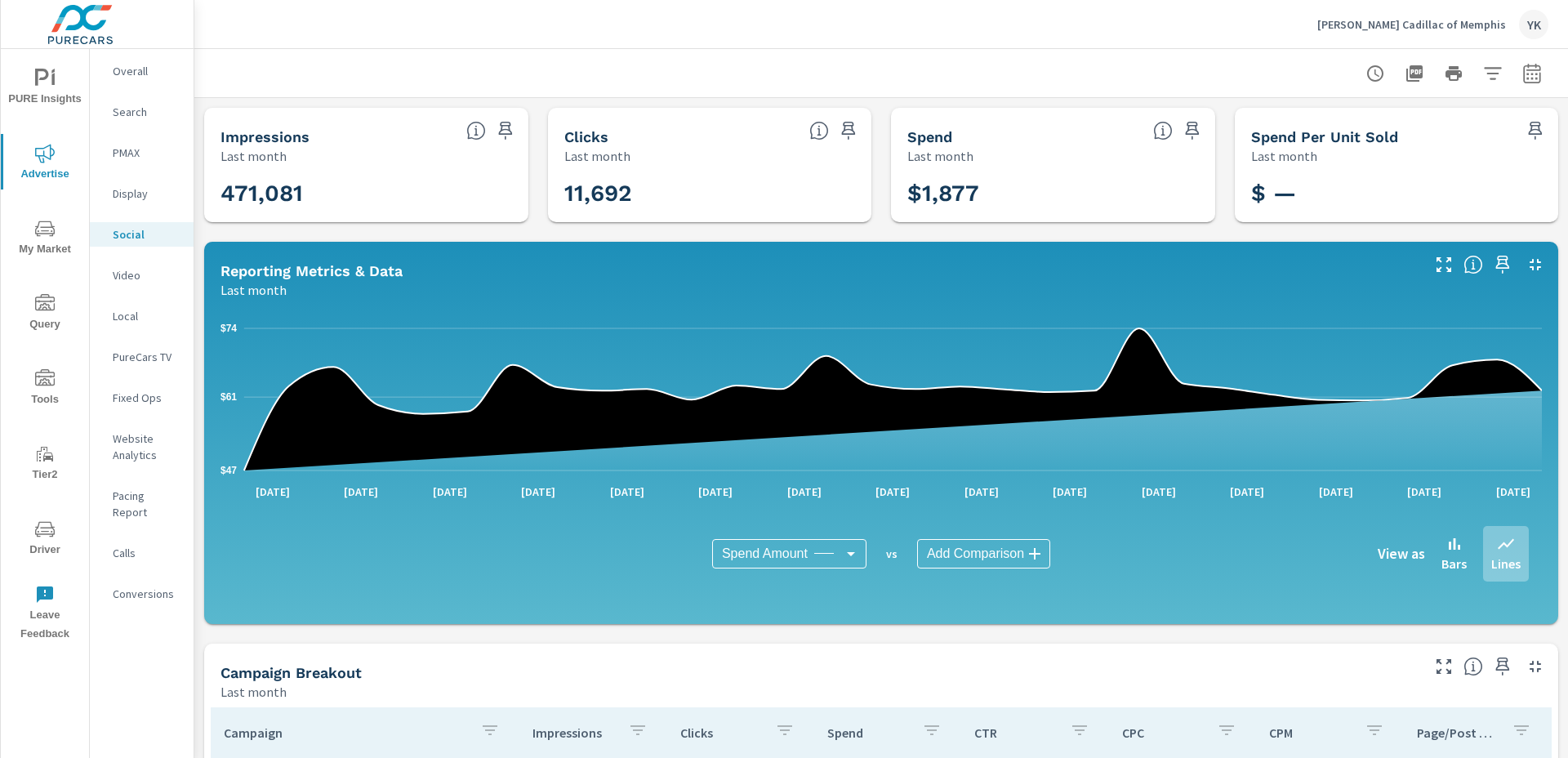
click at [717, 84] on div at bounding box center [881, 73] width 1334 height 48
click at [1394, 18] on p "Landers Cadillac of Memphis" at bounding box center [1411, 24] width 189 height 15
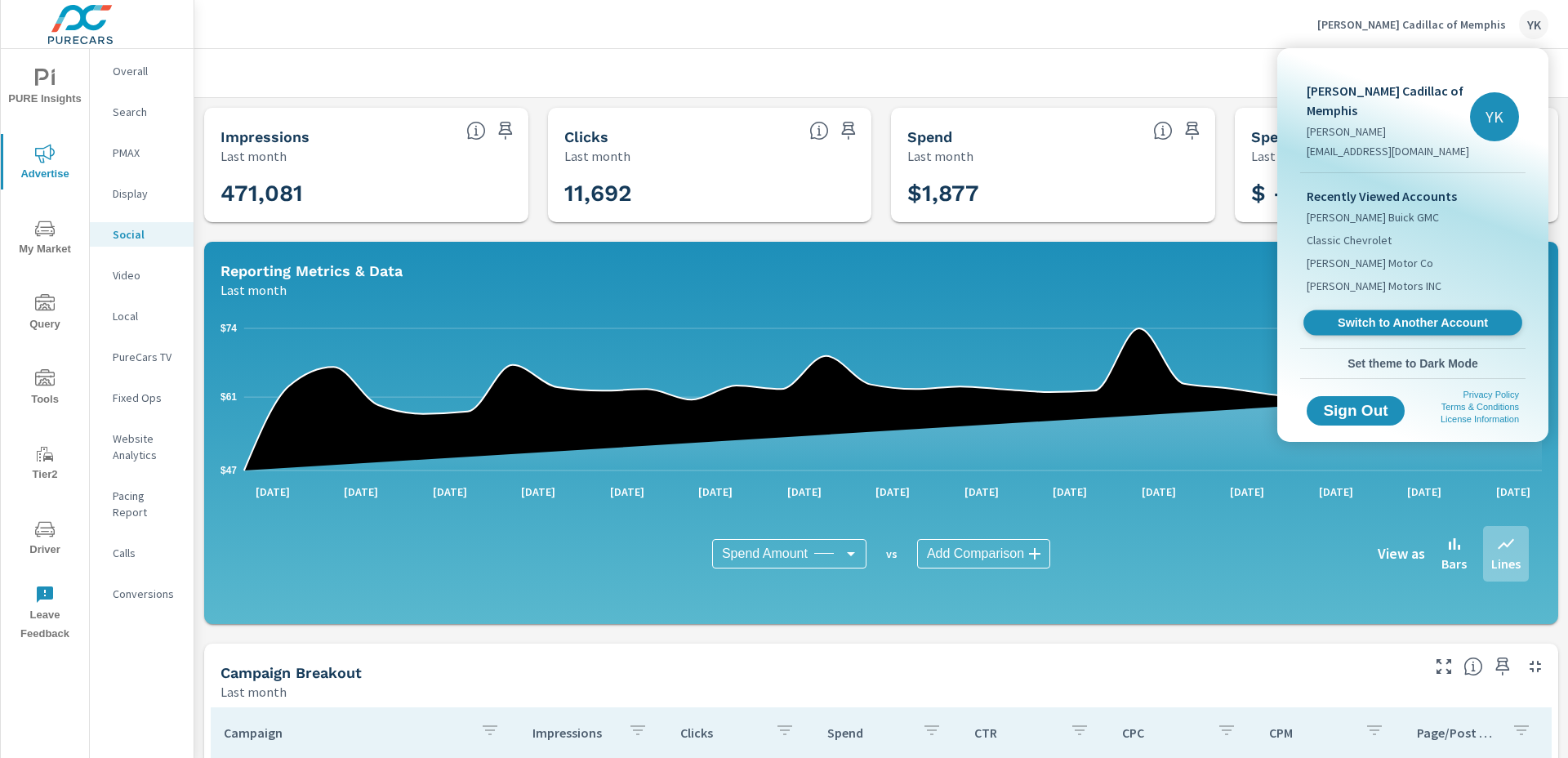
click at [1333, 316] on span "Switch to Another Account" at bounding box center [1412, 323] width 200 height 15
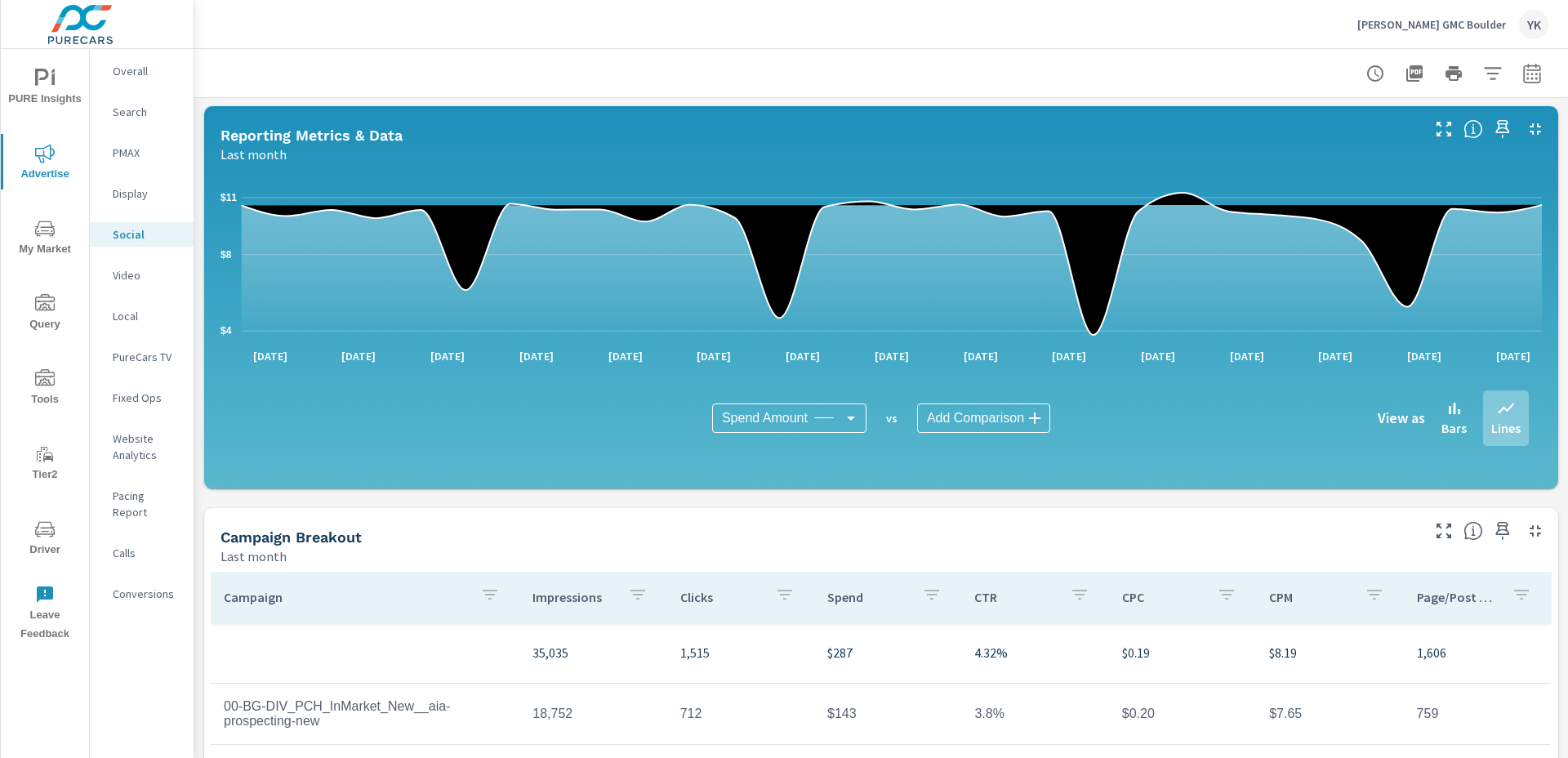
scroll to position [392, 0]
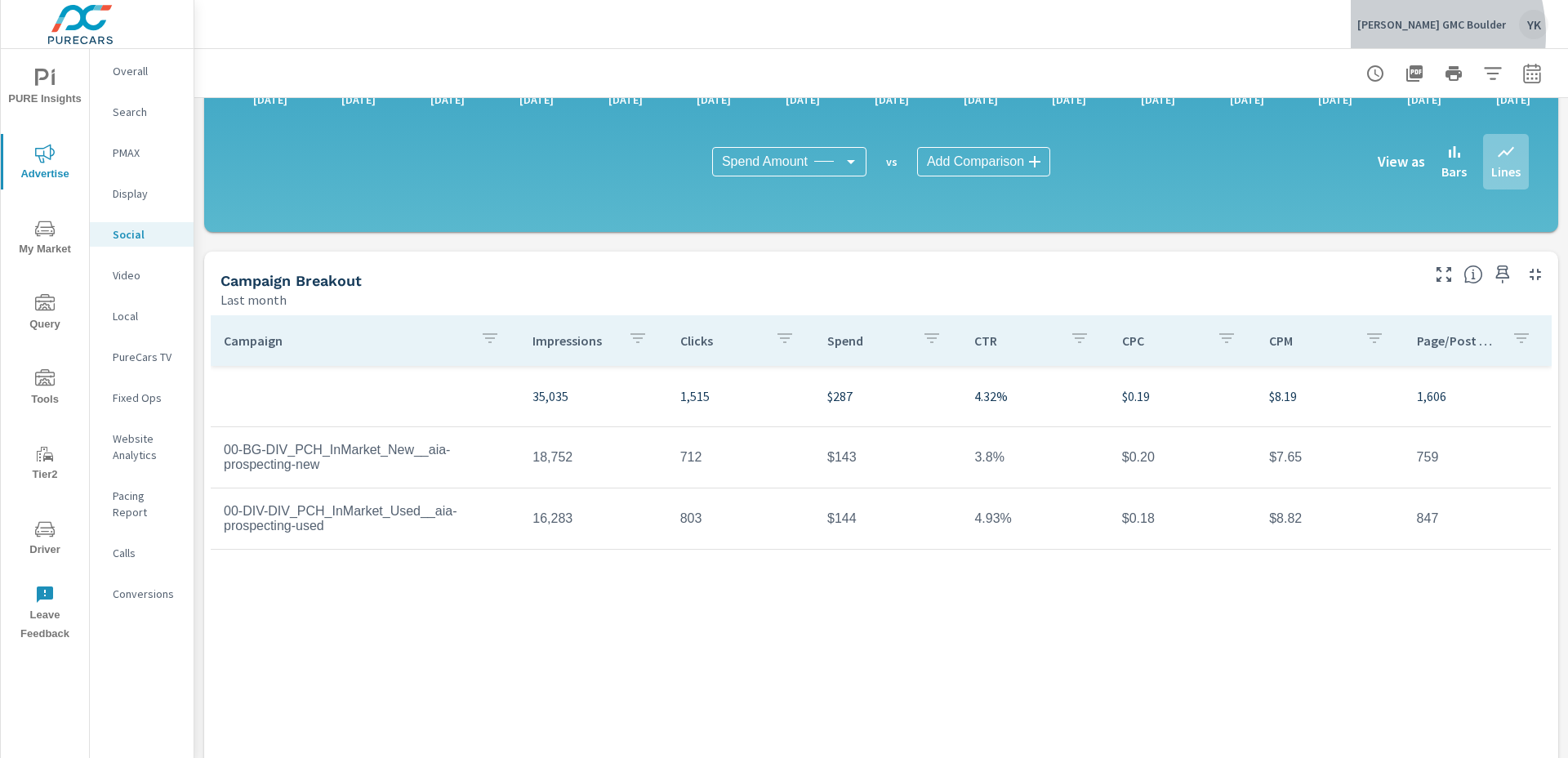
click at [1401, 35] on div "Mike Maroone GMC Boulder YK" at bounding box center [1453, 24] width 191 height 29
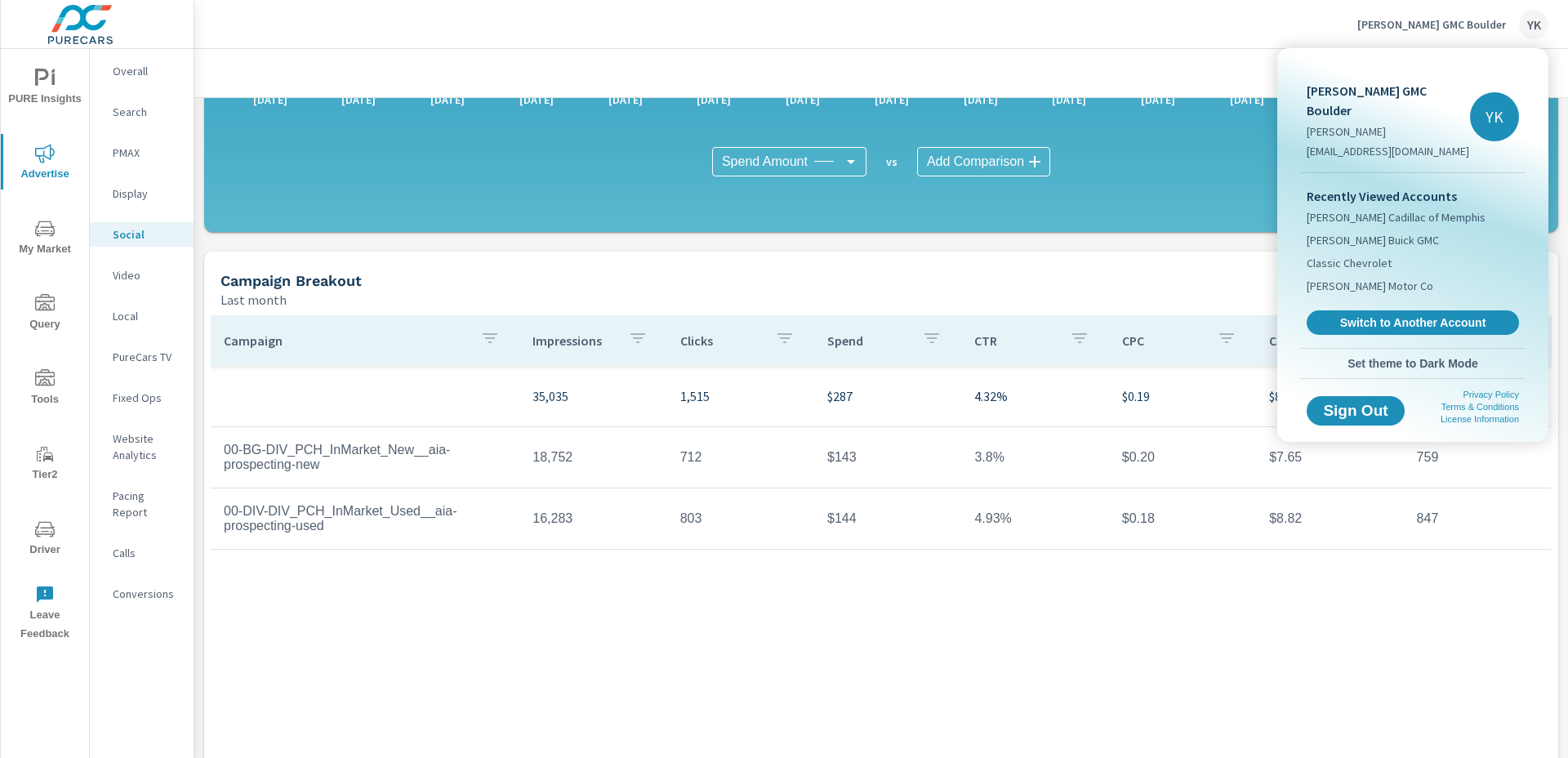
click at [1340, 316] on div "Recently Viewed Accounts Landers Cadillac of Memphis Landers Buick GMC Classic …" at bounding box center [1413, 260] width 226 height 175
click at [1340, 313] on link "Switch to Another Account" at bounding box center [1412, 323] width 219 height 25
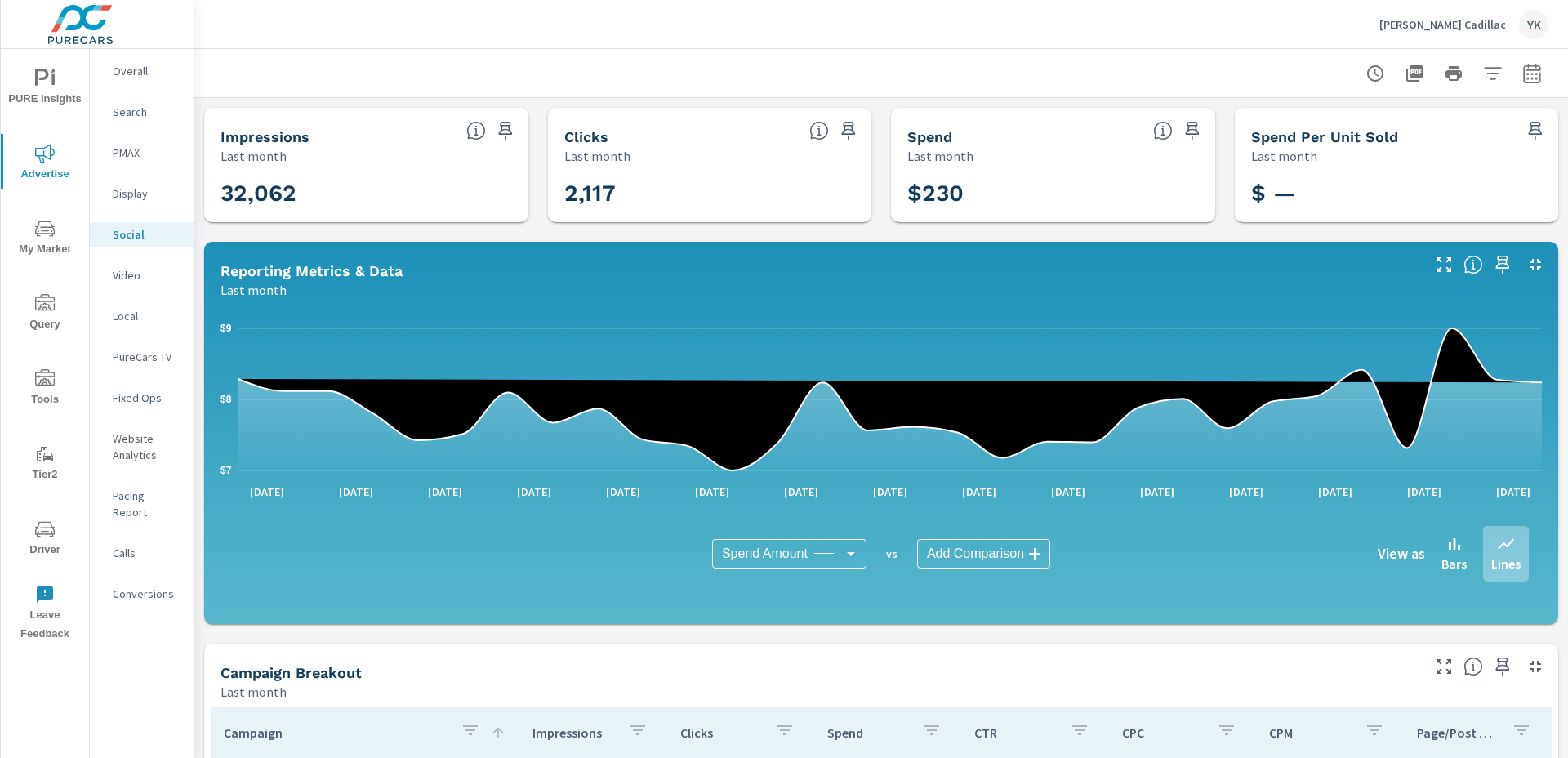
click at [1384, 29] on div "[PERSON_NAME] Cadillac YK" at bounding box center [881, 24] width 1334 height 48
click at [1407, 29] on p "[PERSON_NAME] Cadillac" at bounding box center [1443, 24] width 127 height 15
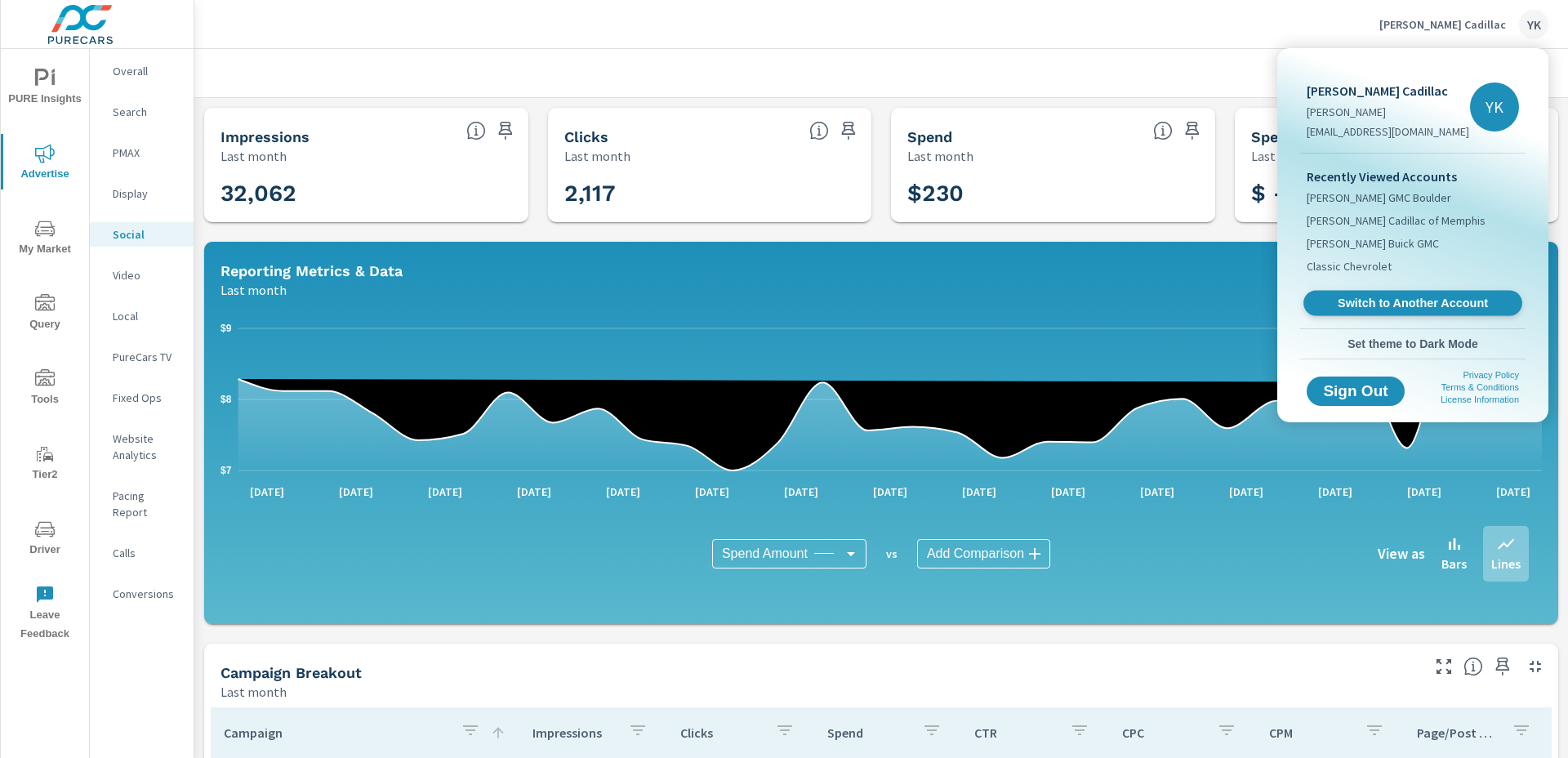
click at [1339, 306] on span "Switch to Another Account" at bounding box center [1412, 303] width 200 height 15
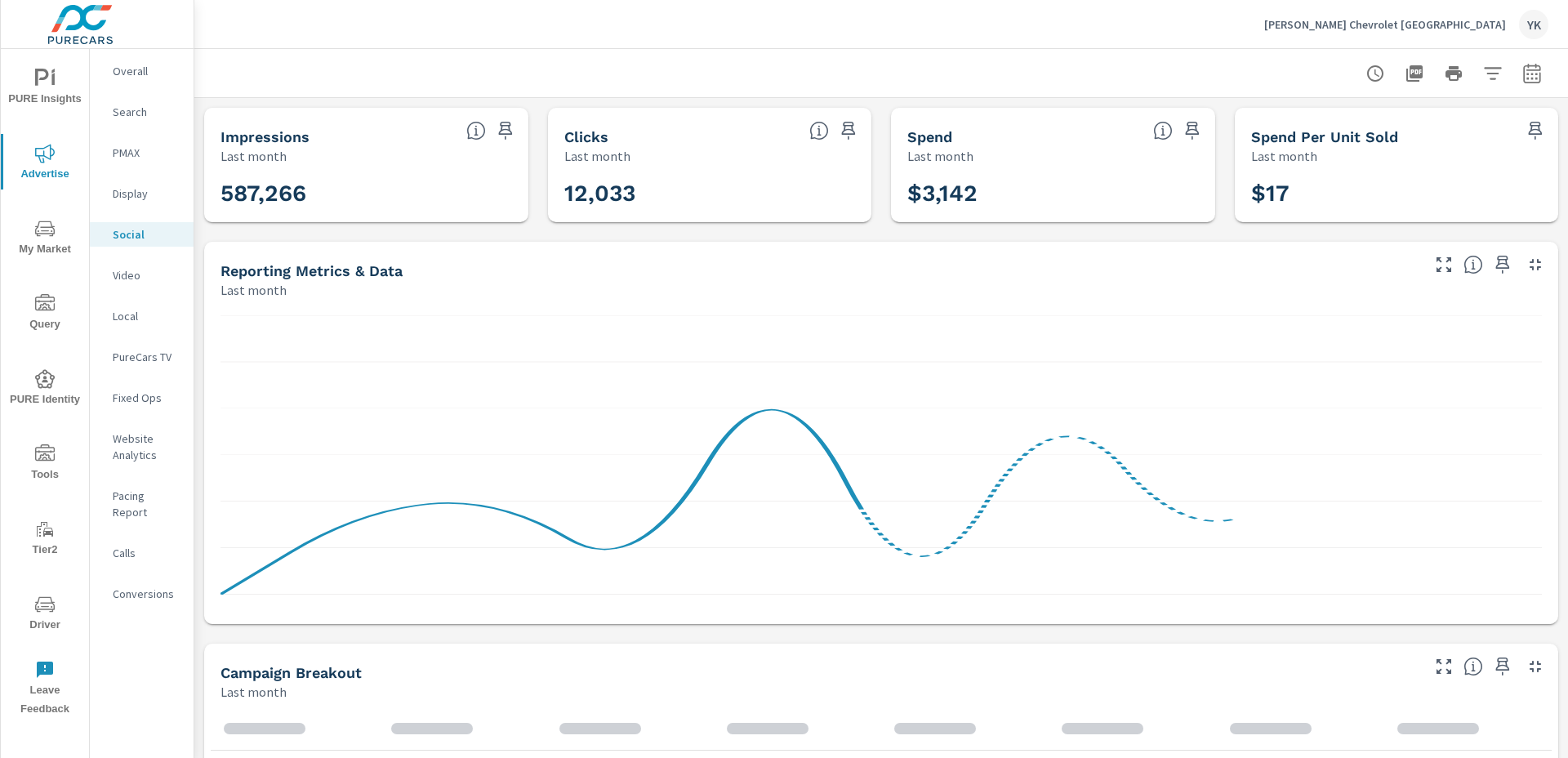
scroll to position [412, 0]
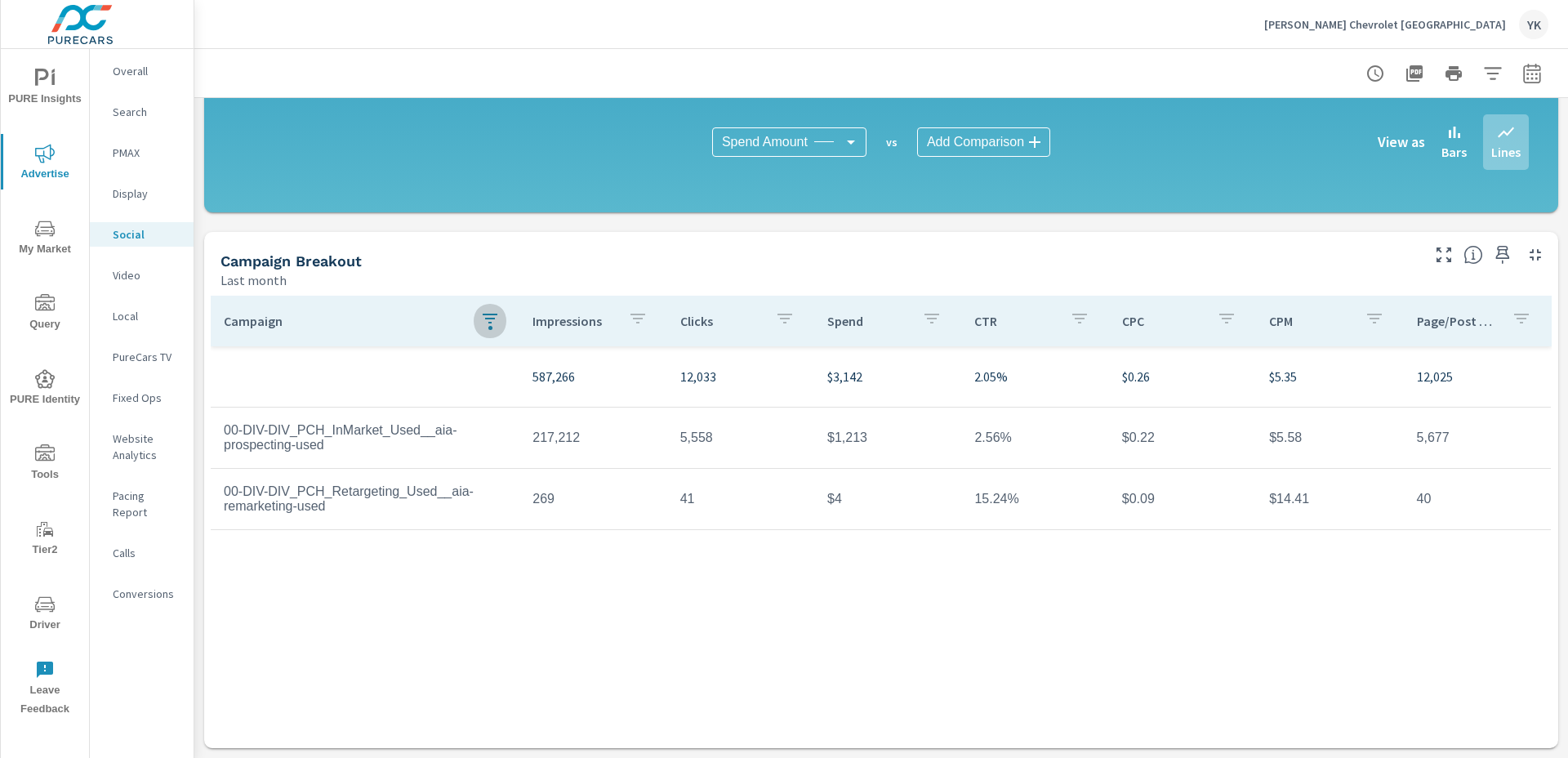
click at [488, 335] on button "button" at bounding box center [490, 320] width 33 height 37
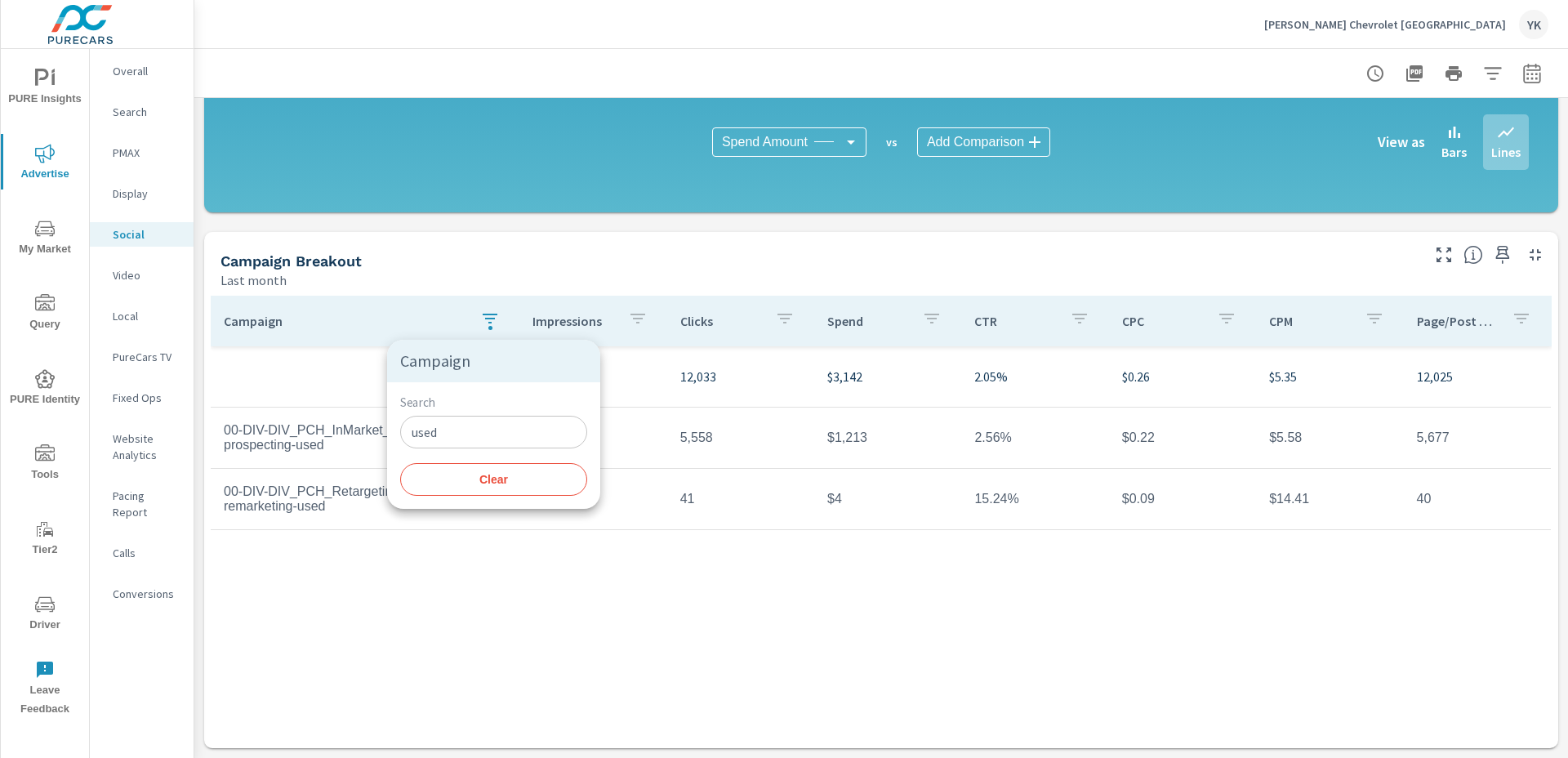
click at [477, 293] on div at bounding box center [784, 379] width 1568 height 758
